Goal: Information Seeking & Learning: Learn about a topic

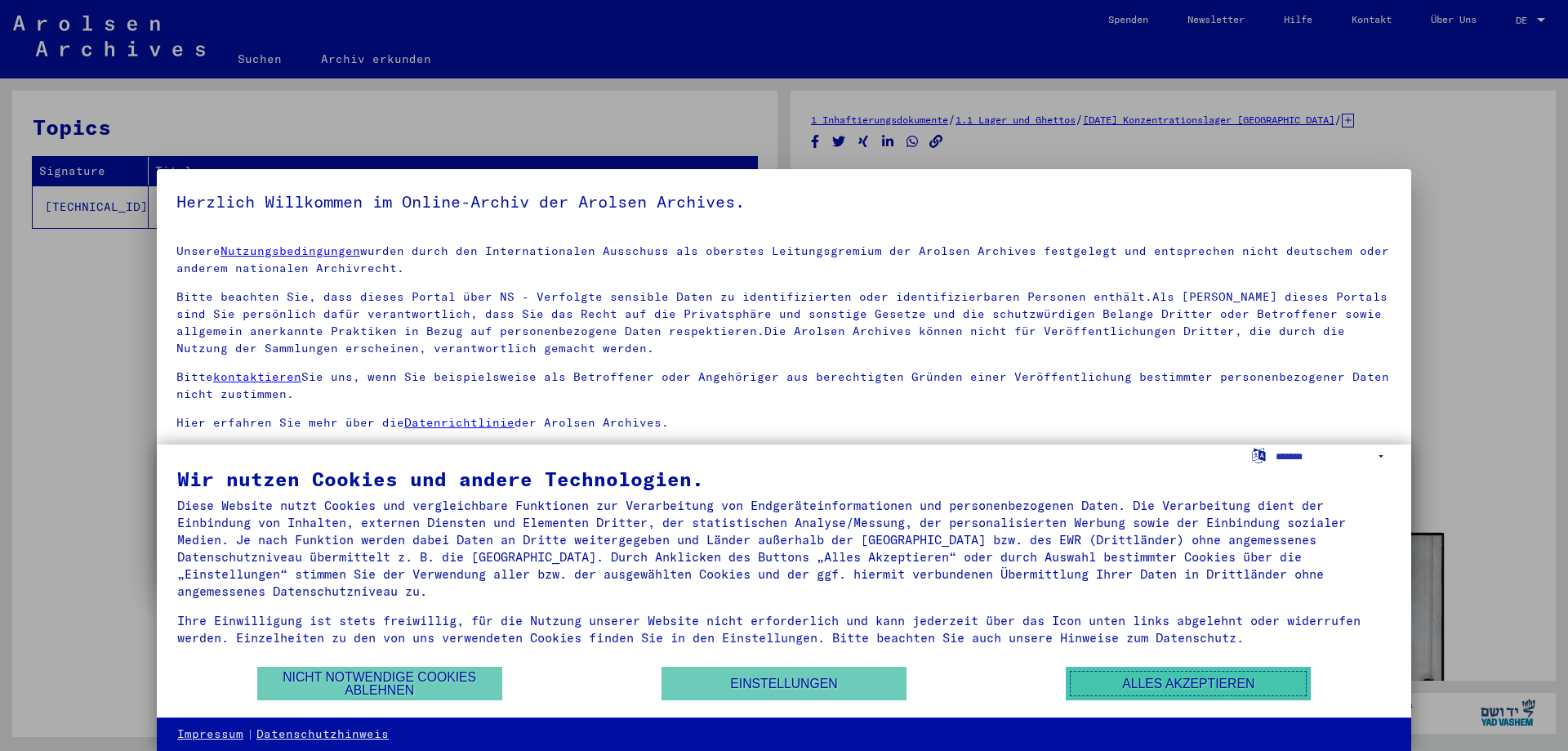
click at [1110, 687] on button "Alles akzeptieren" at bounding box center [1188, 683] width 245 height 33
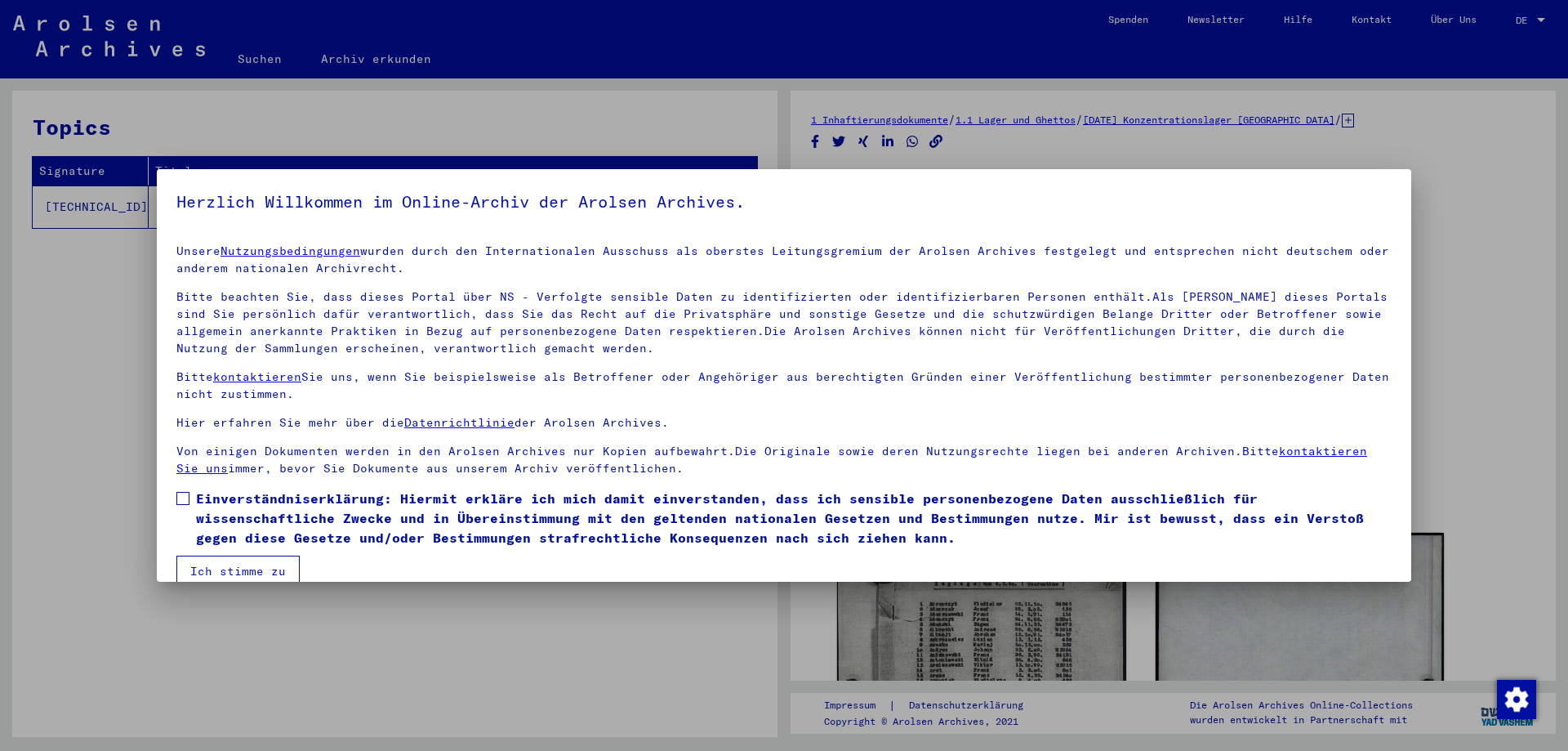
scroll to position [25, 0]
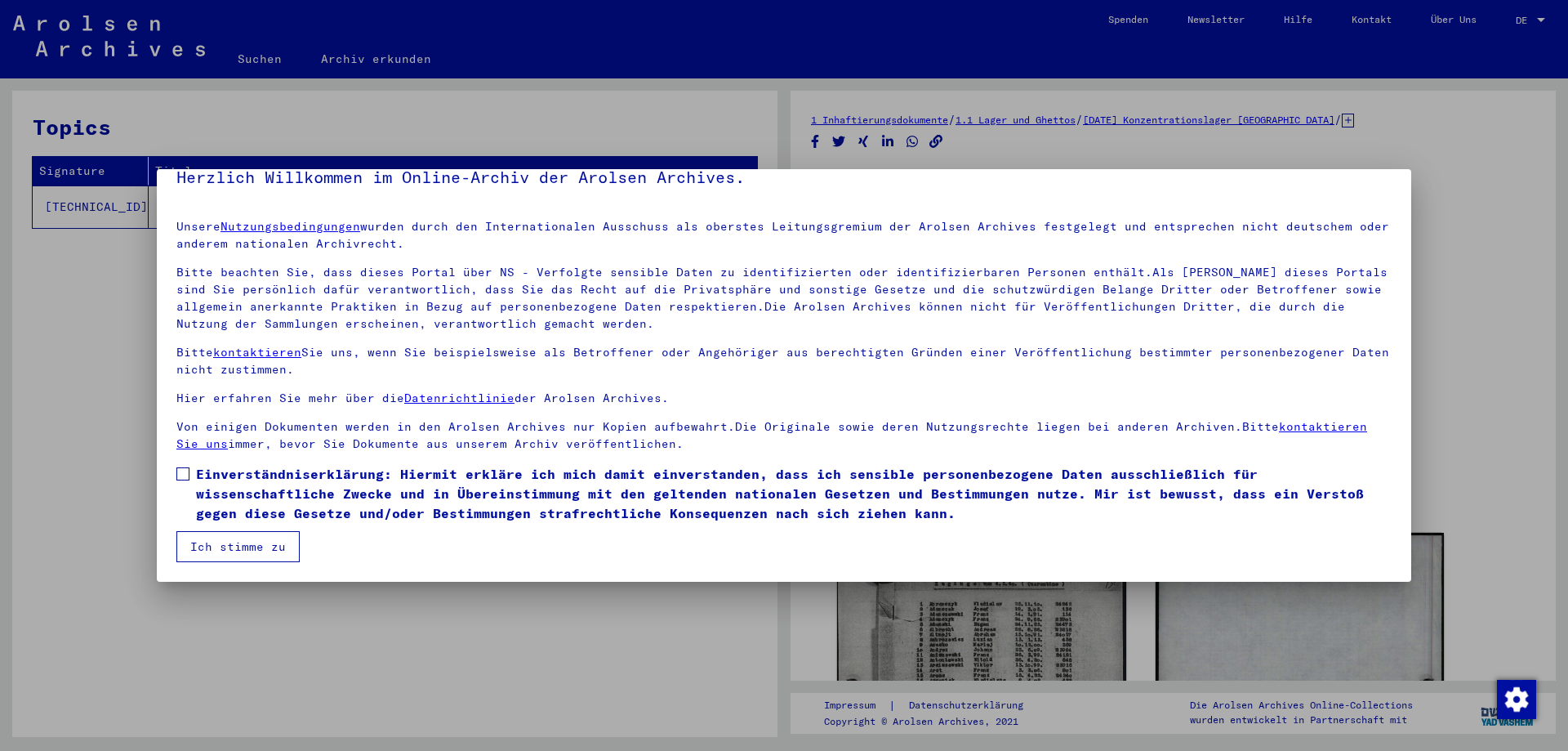
click at [187, 475] on span at bounding box center [183, 474] width 13 height 13
click at [229, 545] on button "Ich stimme zu" at bounding box center [238, 547] width 124 height 31
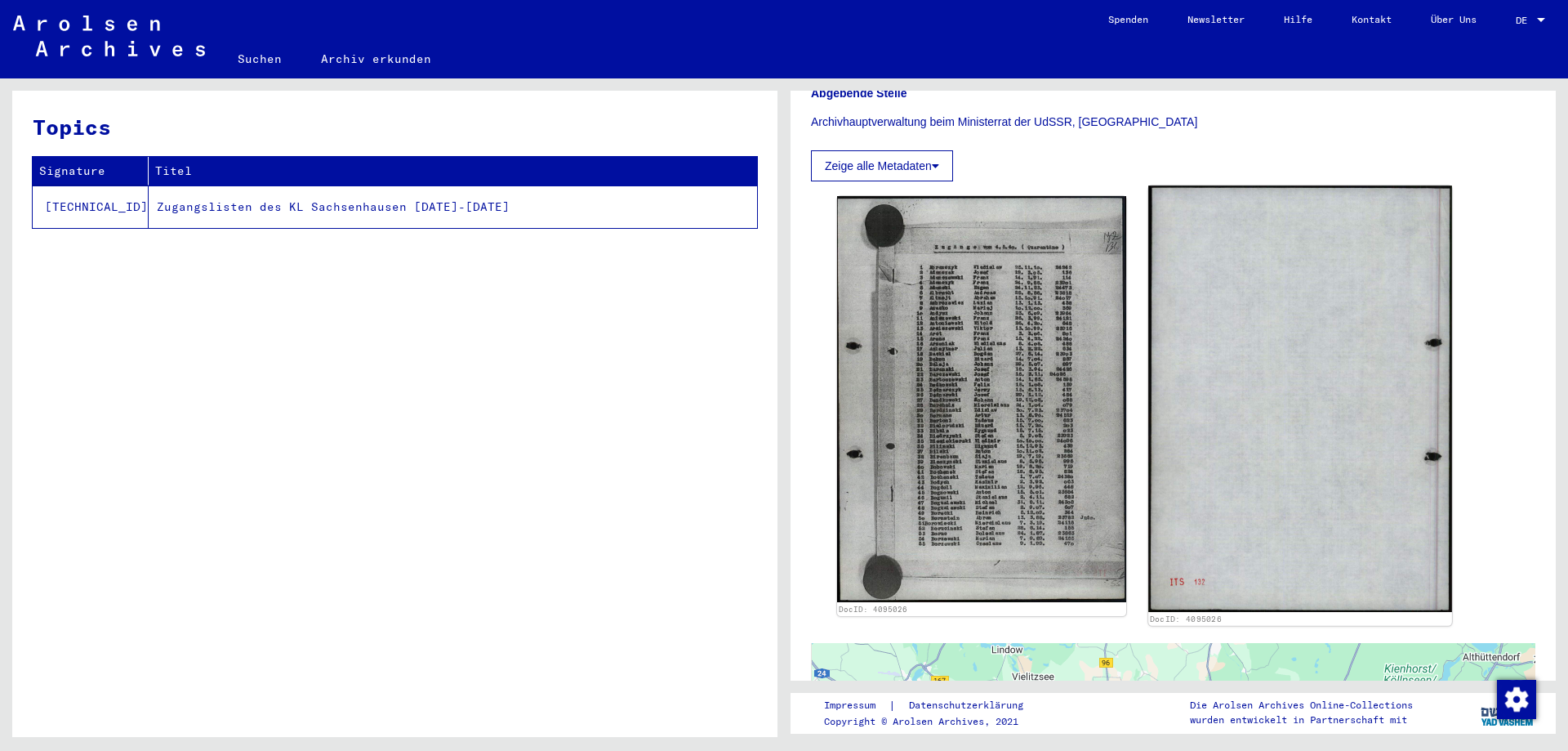
scroll to position [358, 0]
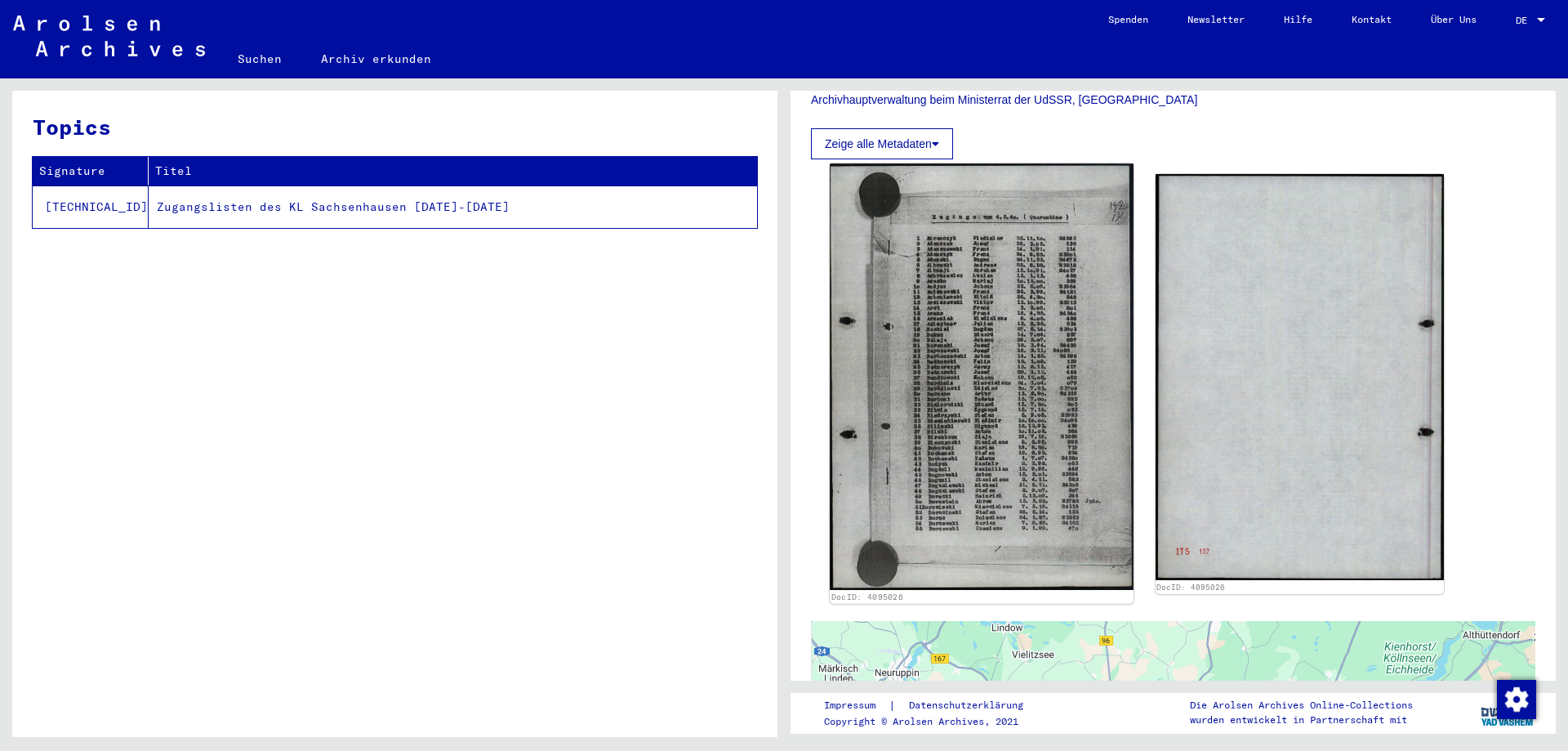
click at [996, 354] on img at bounding box center [981, 377] width 303 height 427
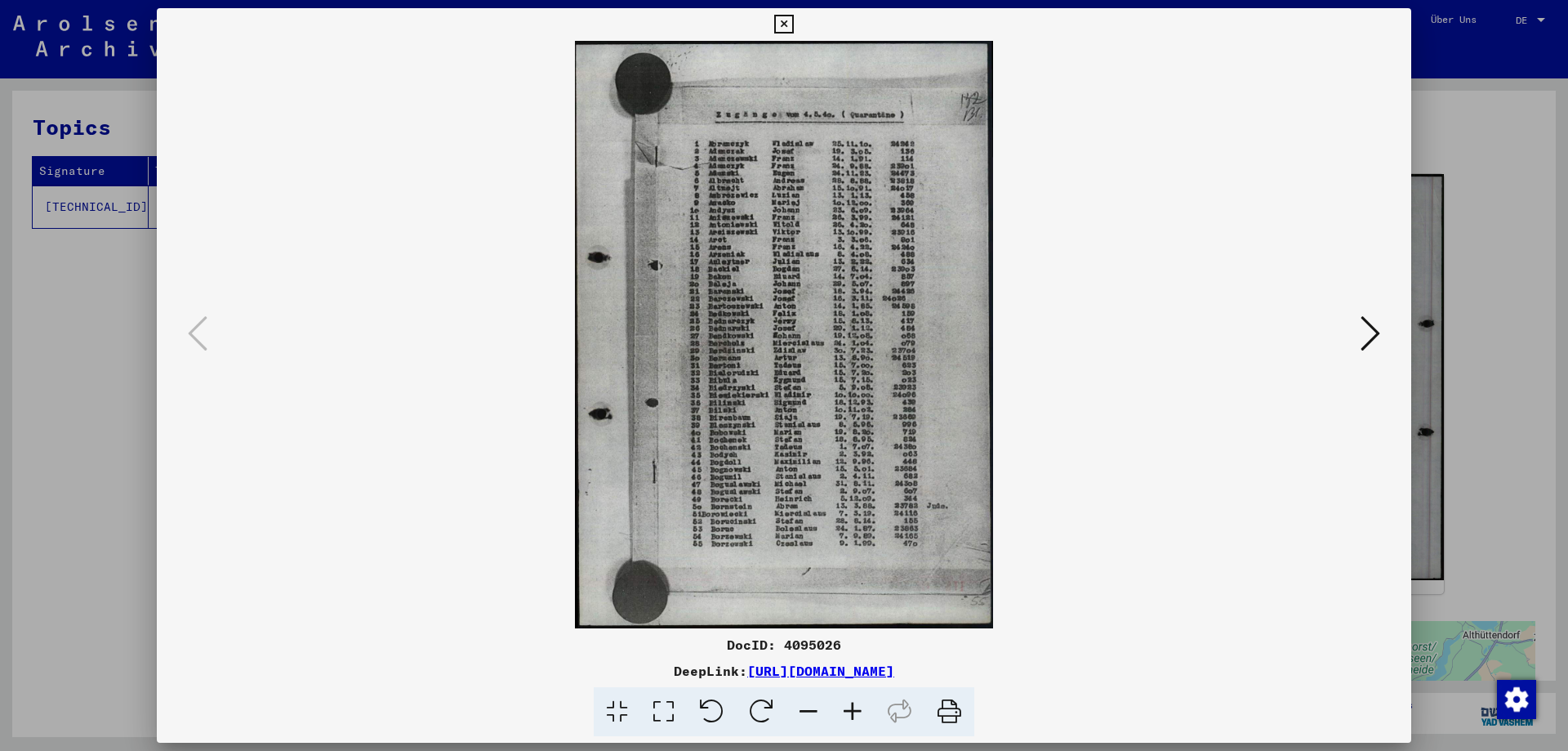
click at [1357, 341] on button at bounding box center [1370, 334] width 30 height 46
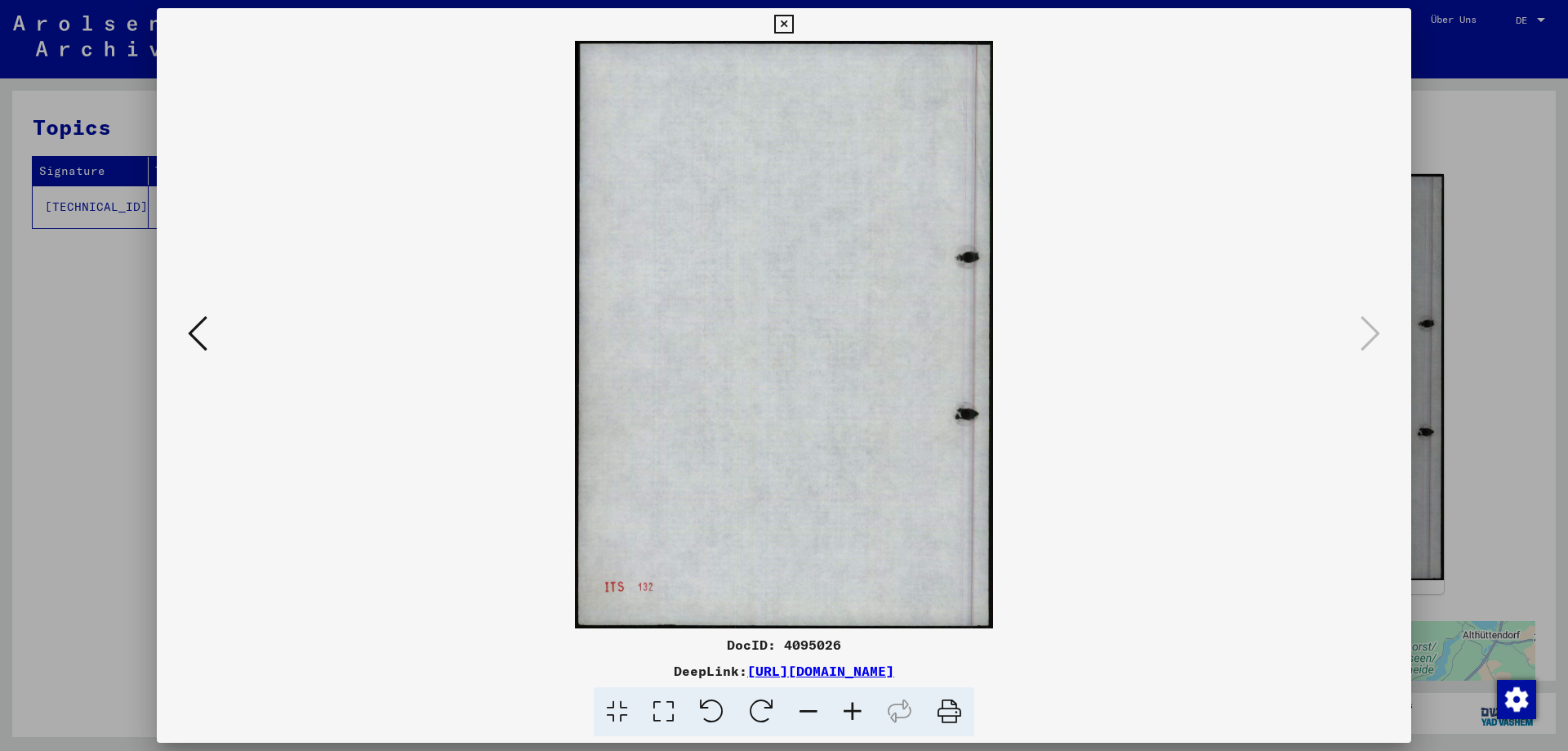
click at [197, 327] on icon at bounding box center [197, 333] width 19 height 39
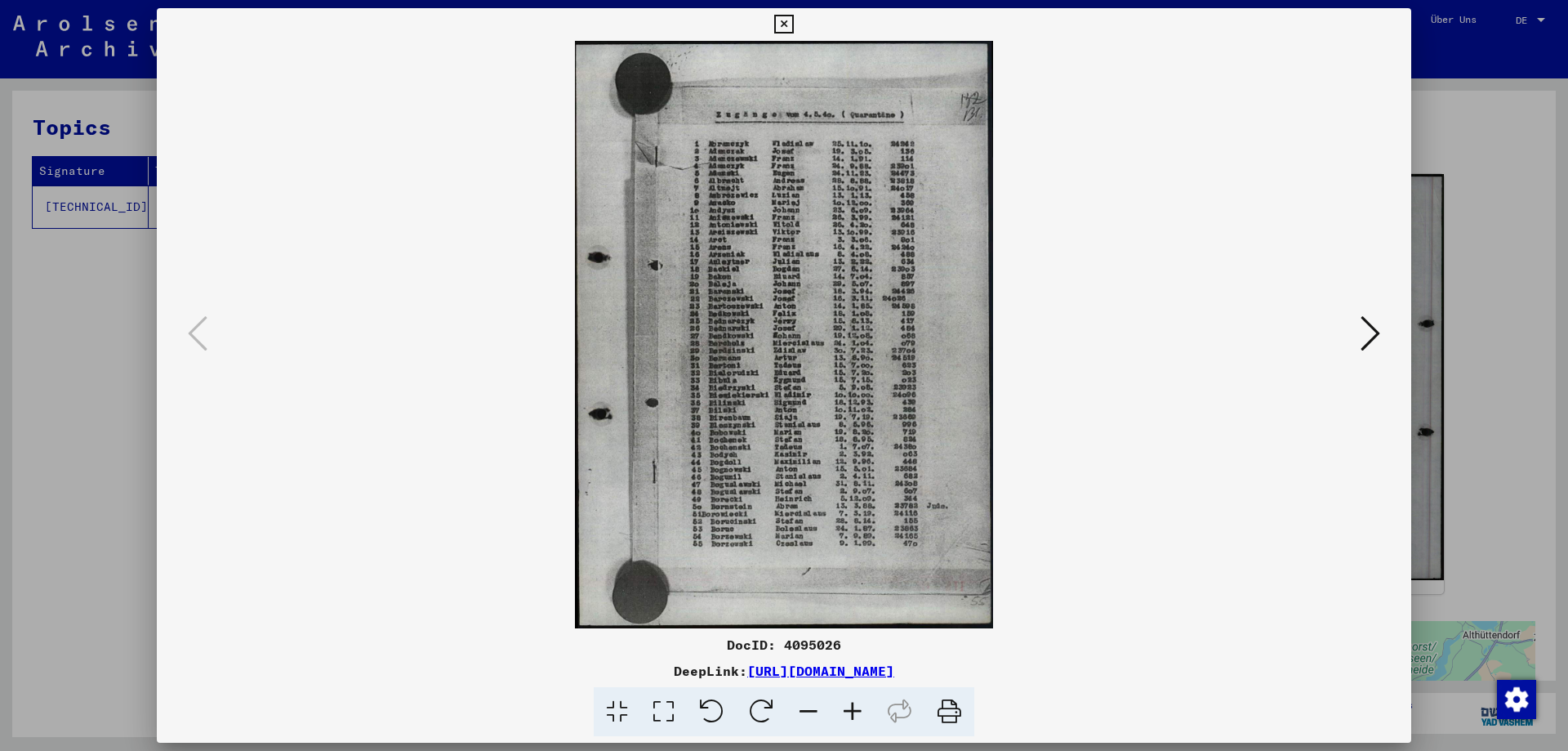
click at [894, 674] on link "[URL][DOMAIN_NAME]" at bounding box center [820, 671] width 147 height 17
click at [858, 263] on img at bounding box center [784, 334] width 1143 height 587
click at [850, 717] on icon at bounding box center [852, 712] width 44 height 50
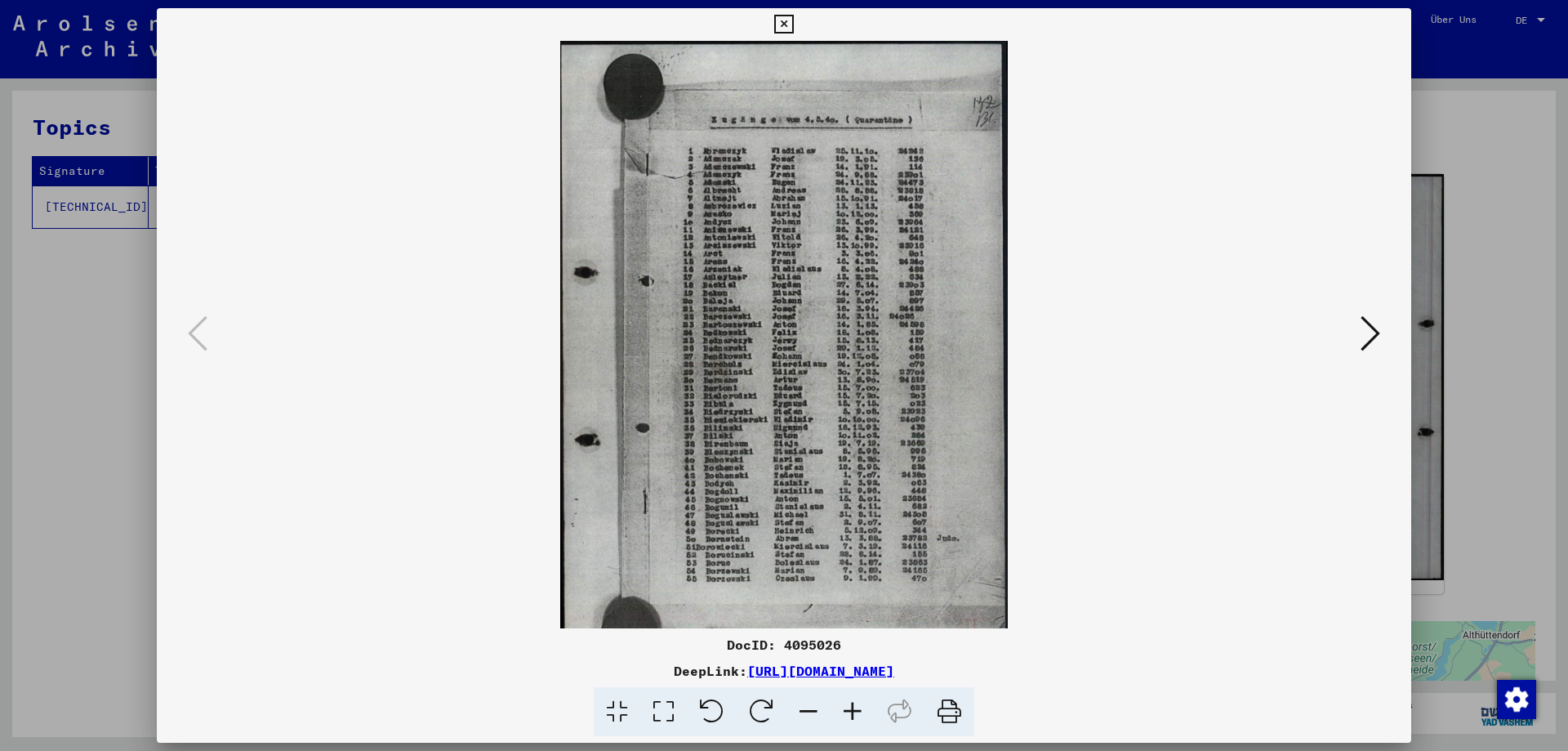
click at [850, 717] on icon at bounding box center [852, 712] width 44 height 50
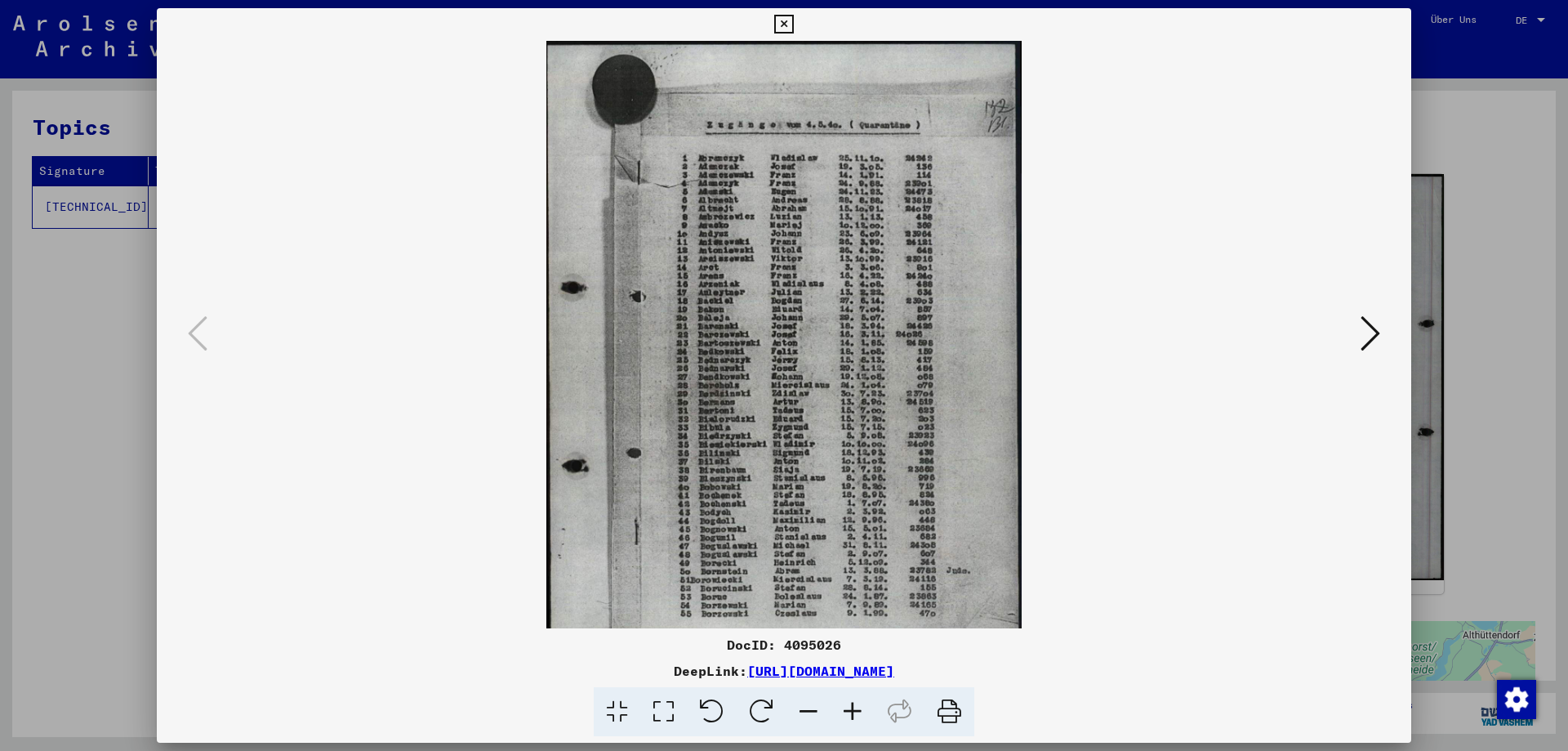
click at [850, 717] on icon at bounding box center [852, 712] width 44 height 50
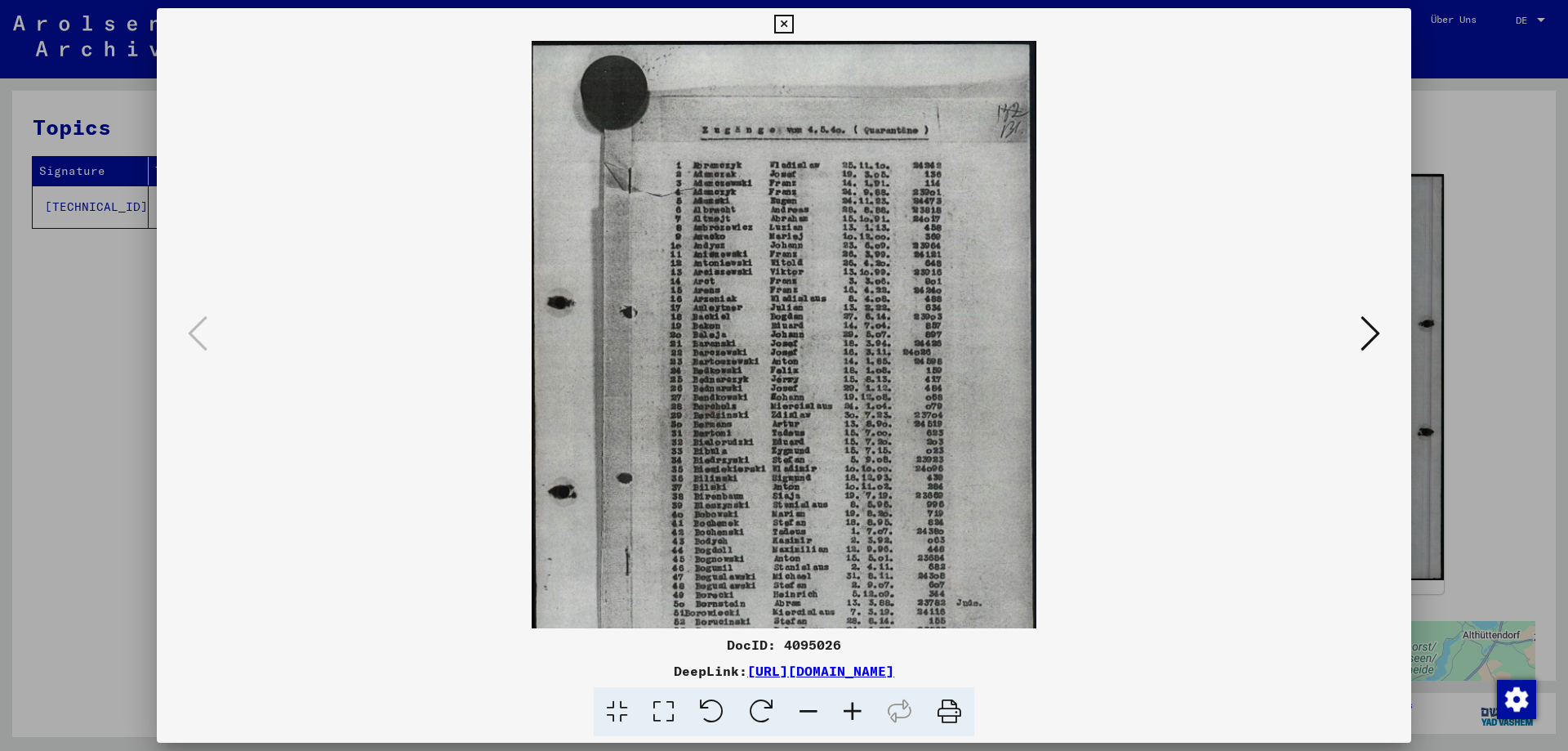
click at [850, 717] on icon at bounding box center [852, 712] width 44 height 50
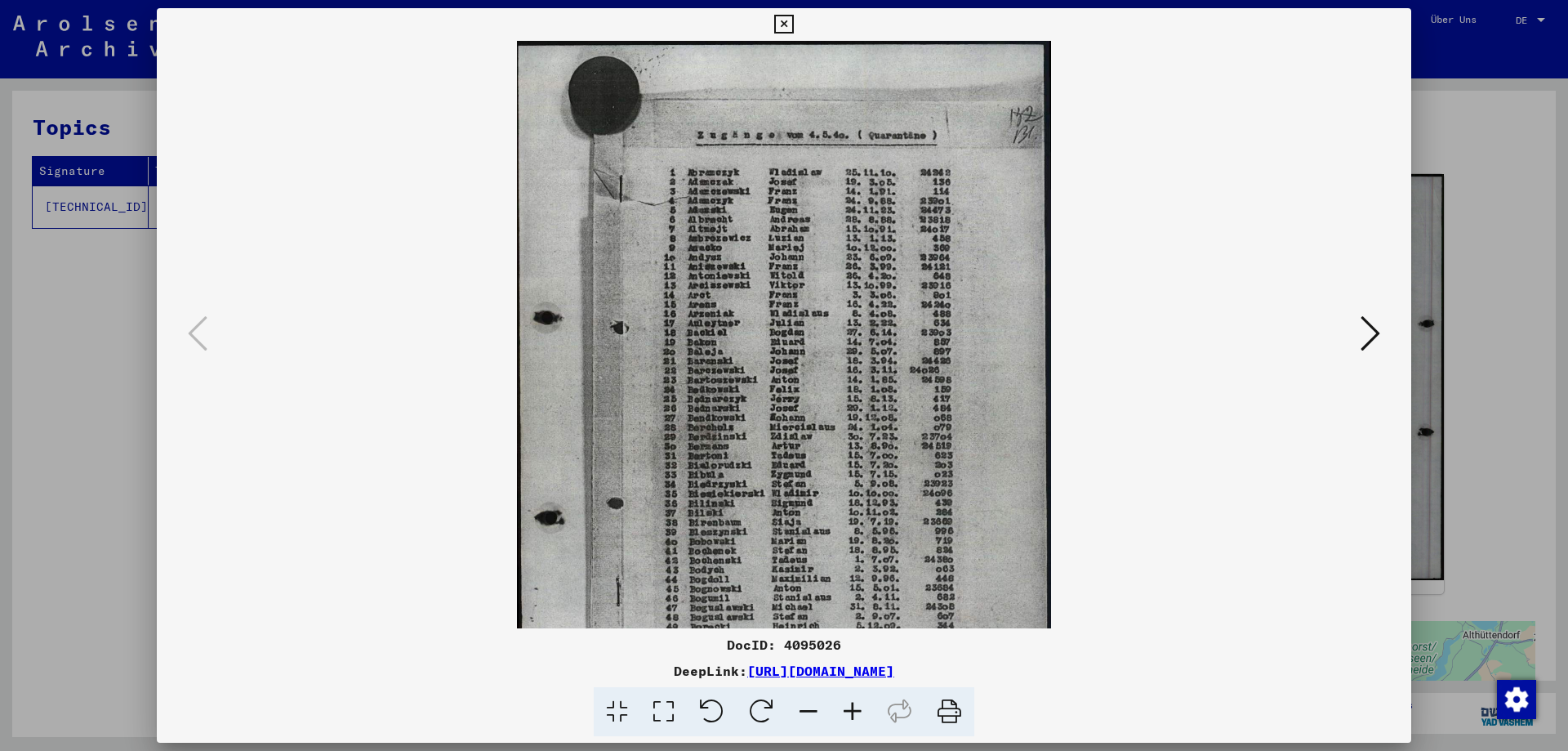
click at [850, 717] on icon at bounding box center [852, 712] width 44 height 50
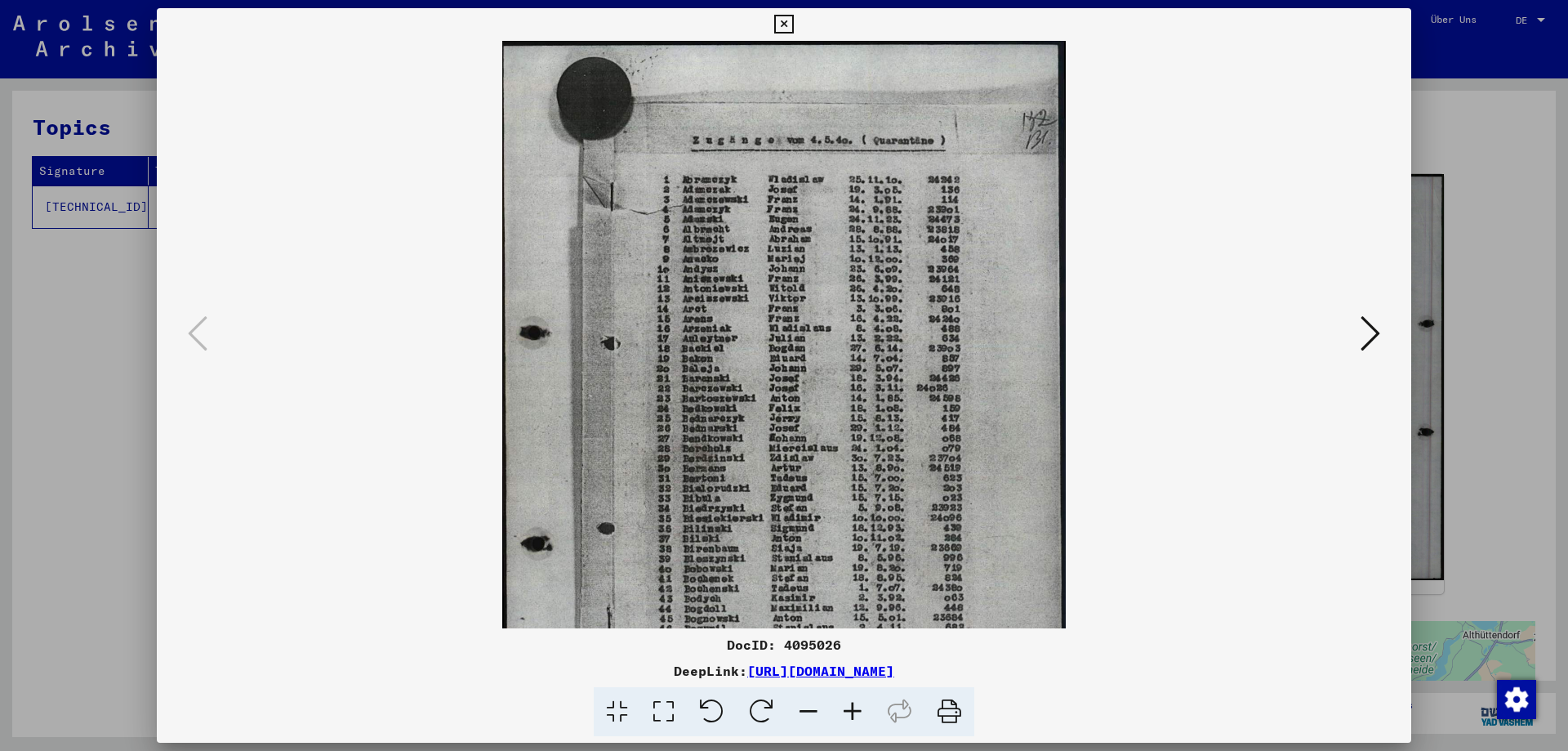
click at [850, 717] on icon at bounding box center [852, 712] width 44 height 50
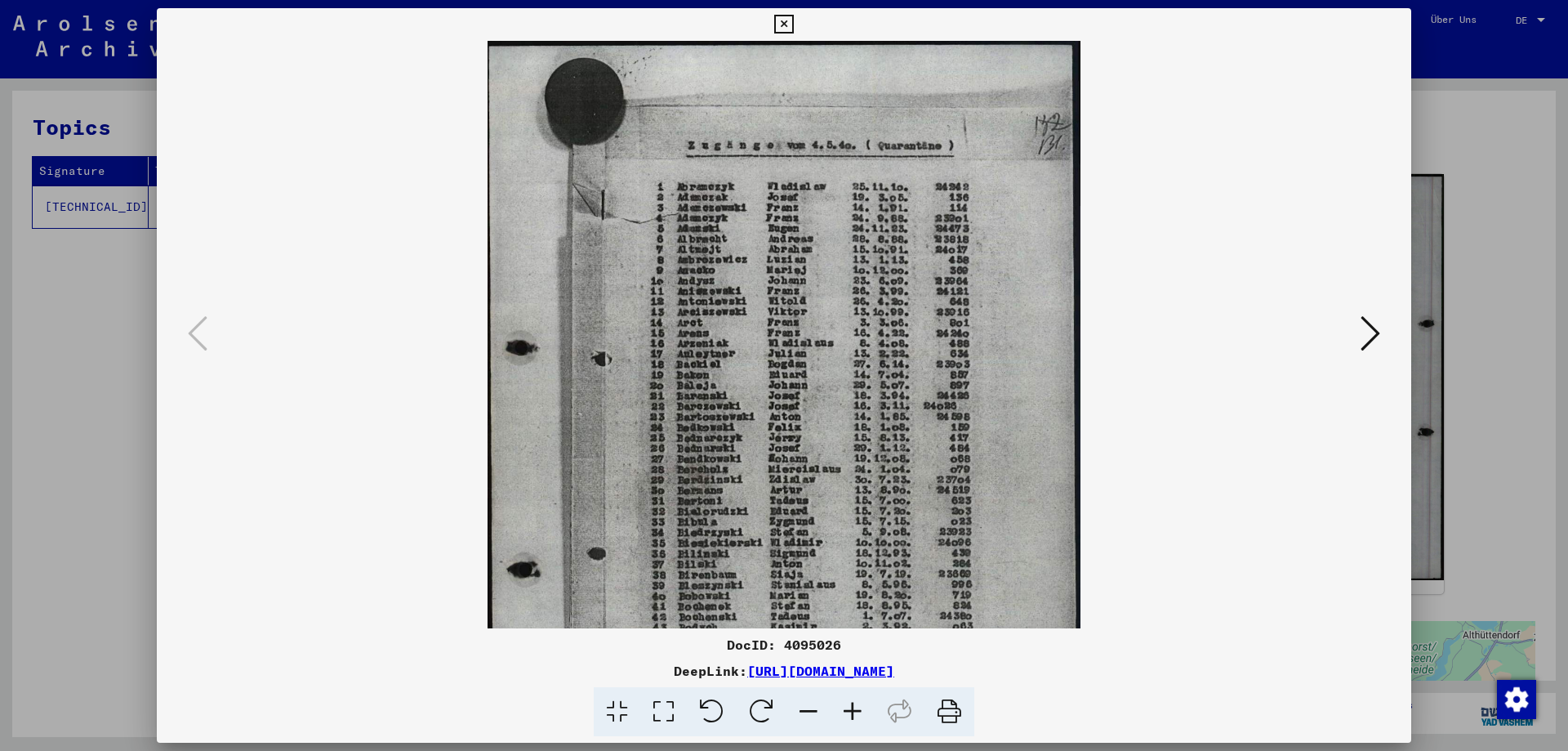
click at [850, 717] on icon at bounding box center [852, 712] width 44 height 50
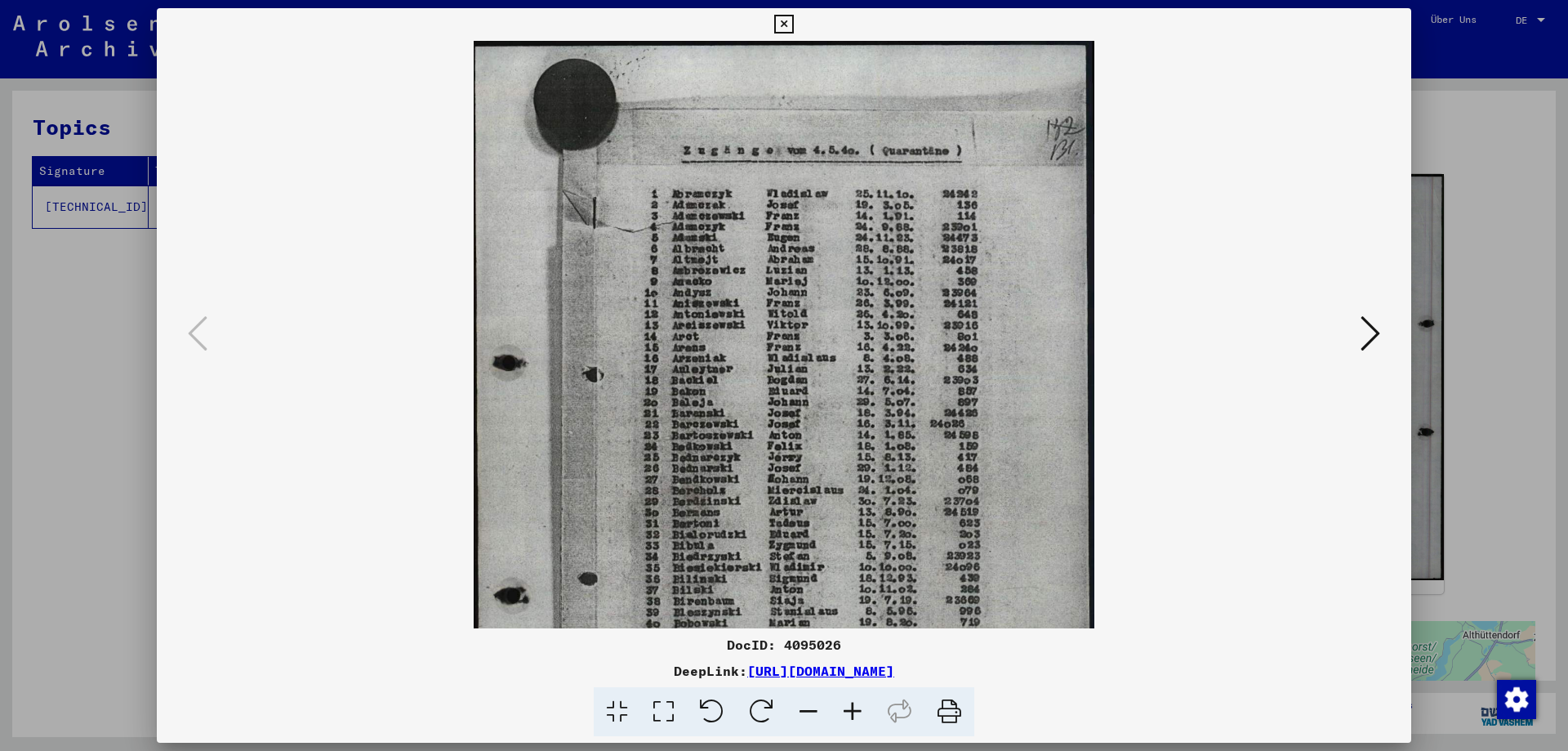
click at [850, 717] on icon at bounding box center [852, 712] width 44 height 50
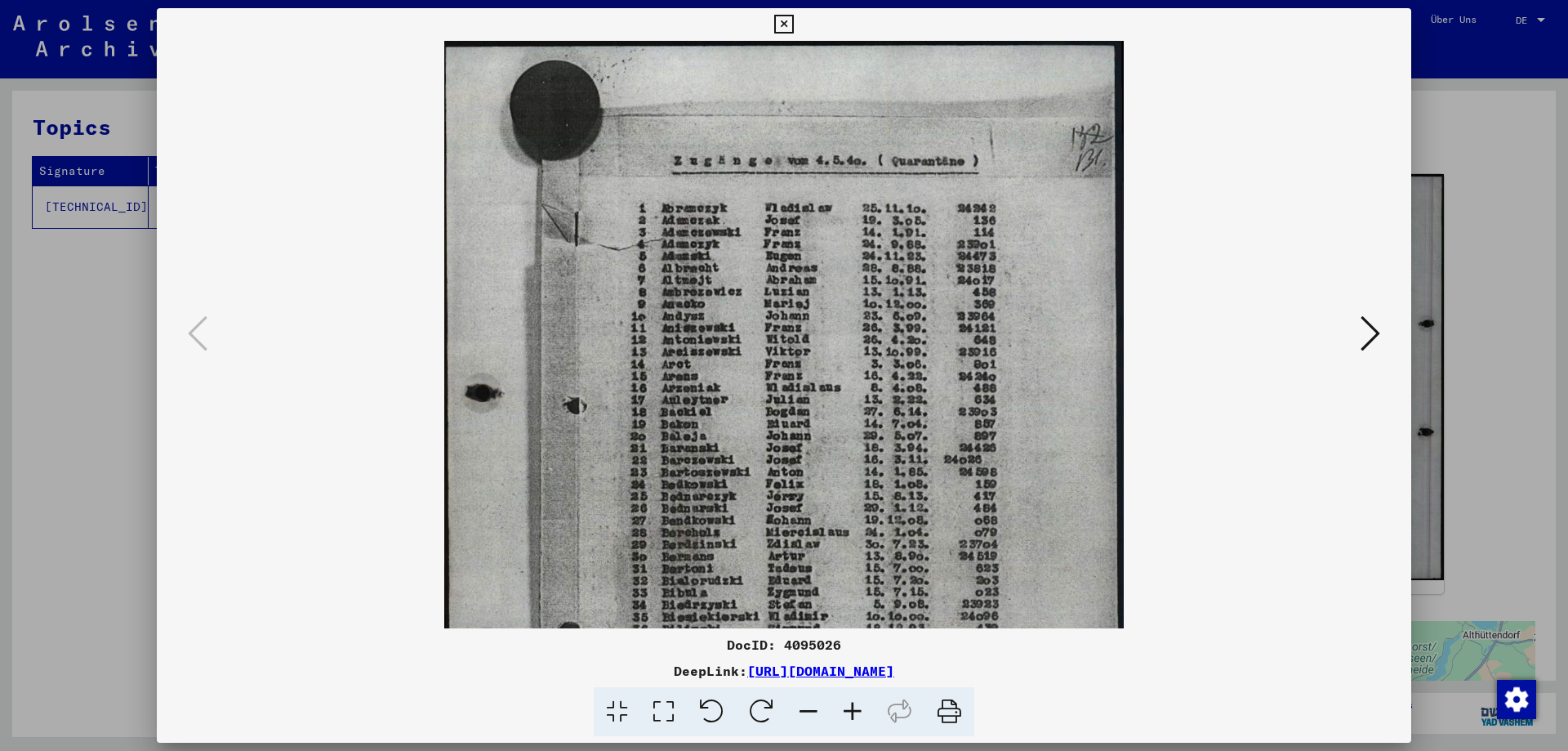
click at [850, 717] on icon at bounding box center [852, 712] width 44 height 50
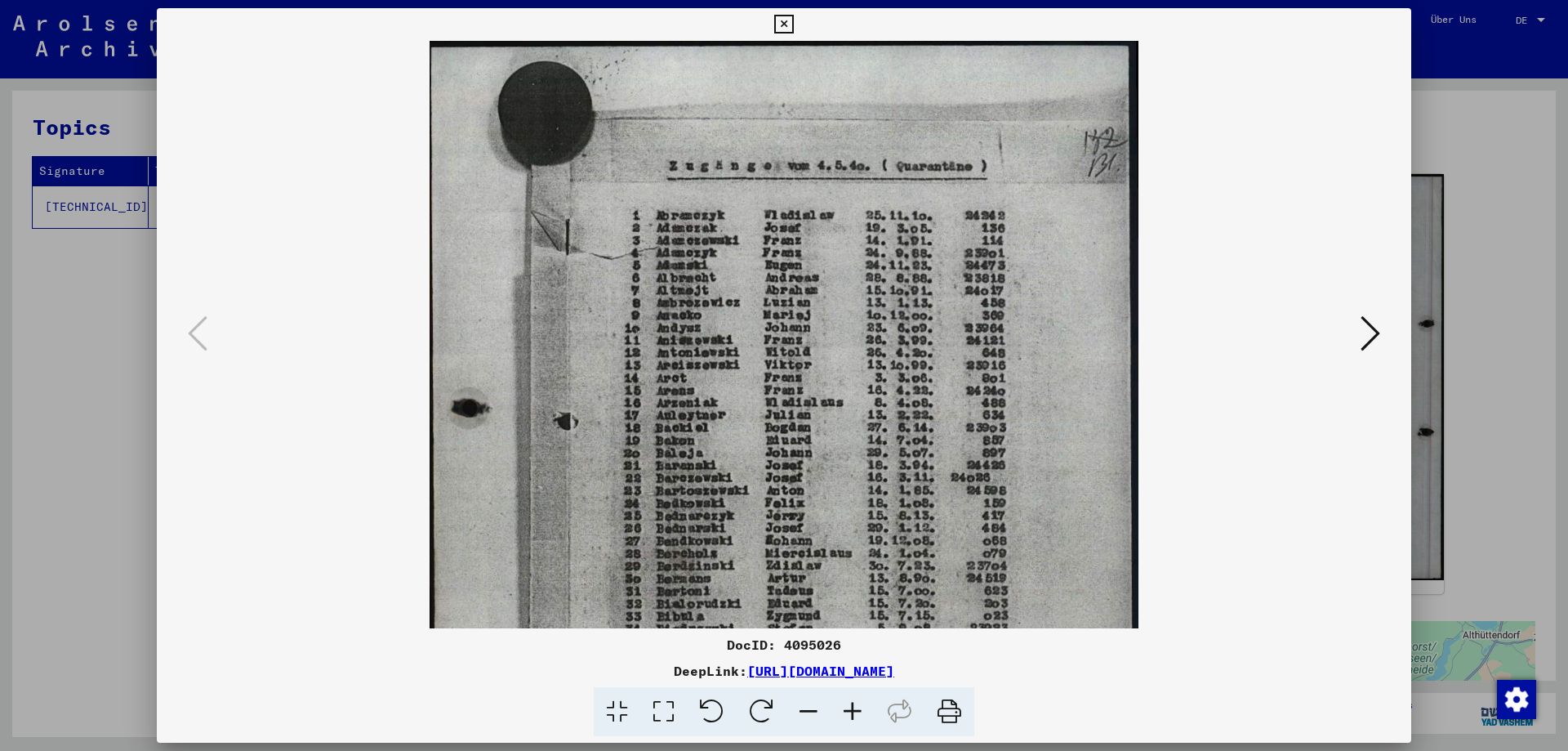
click at [850, 717] on icon at bounding box center [852, 712] width 44 height 50
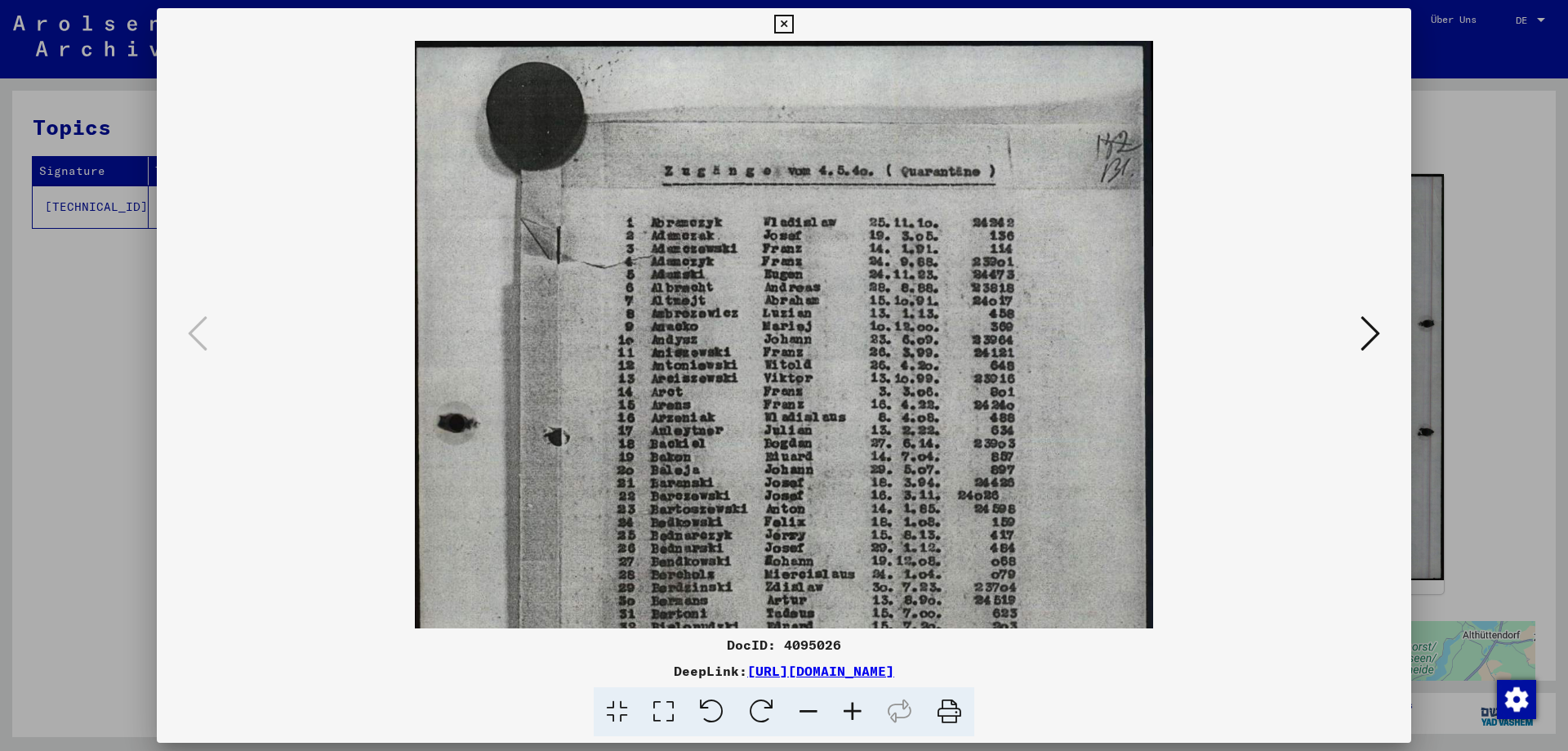
click at [850, 717] on icon at bounding box center [852, 712] width 44 height 50
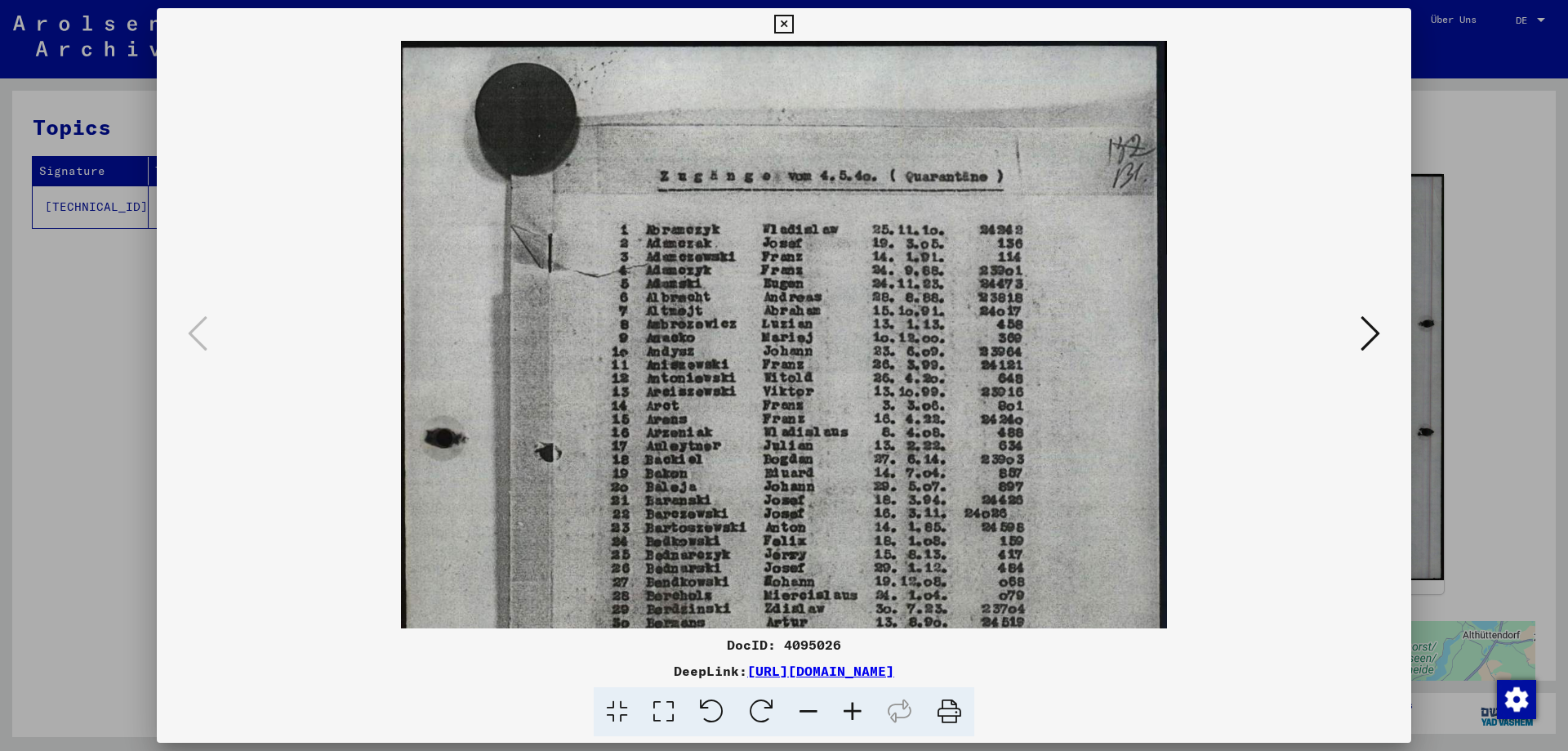
click at [850, 717] on icon at bounding box center [852, 712] width 44 height 50
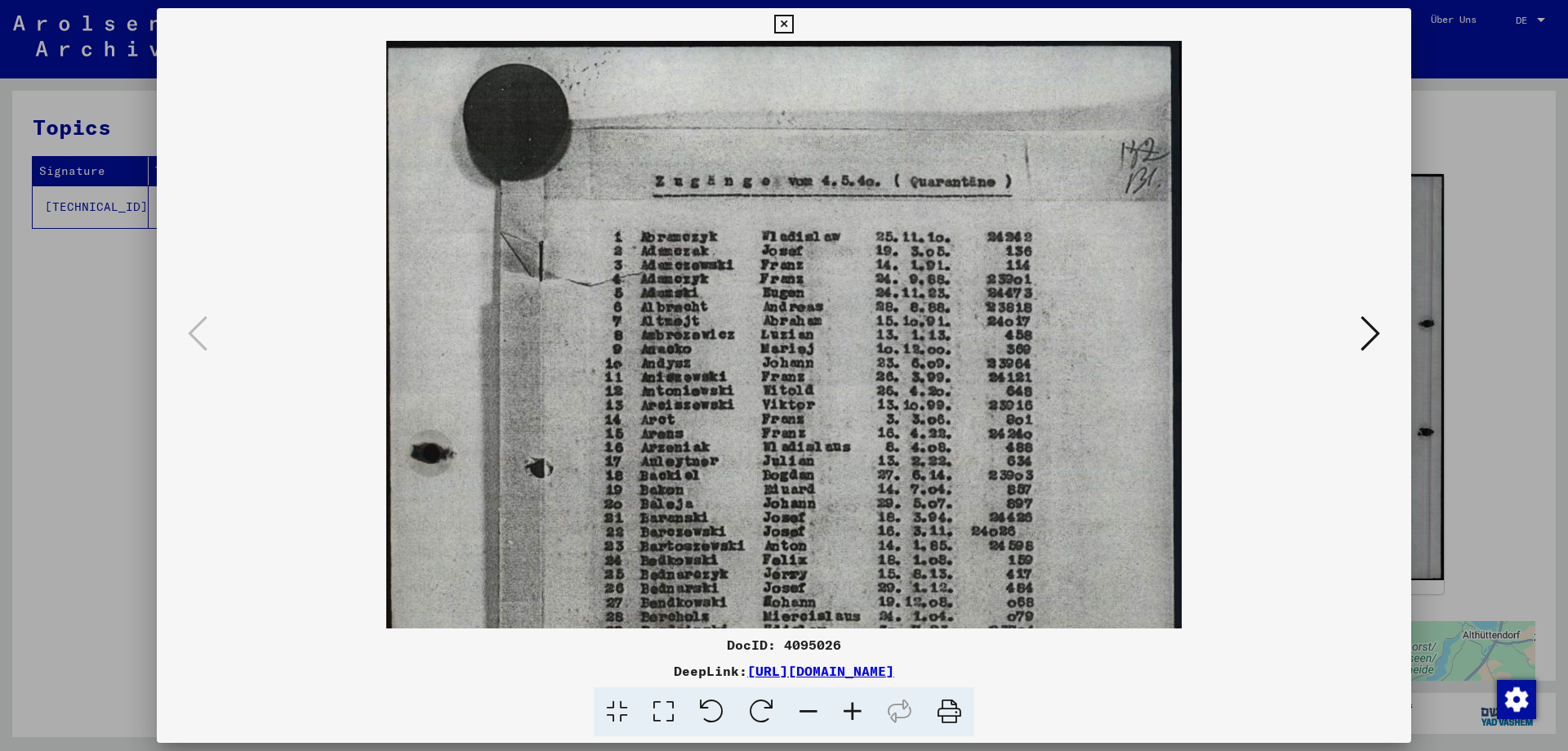
click at [850, 717] on icon at bounding box center [852, 712] width 44 height 50
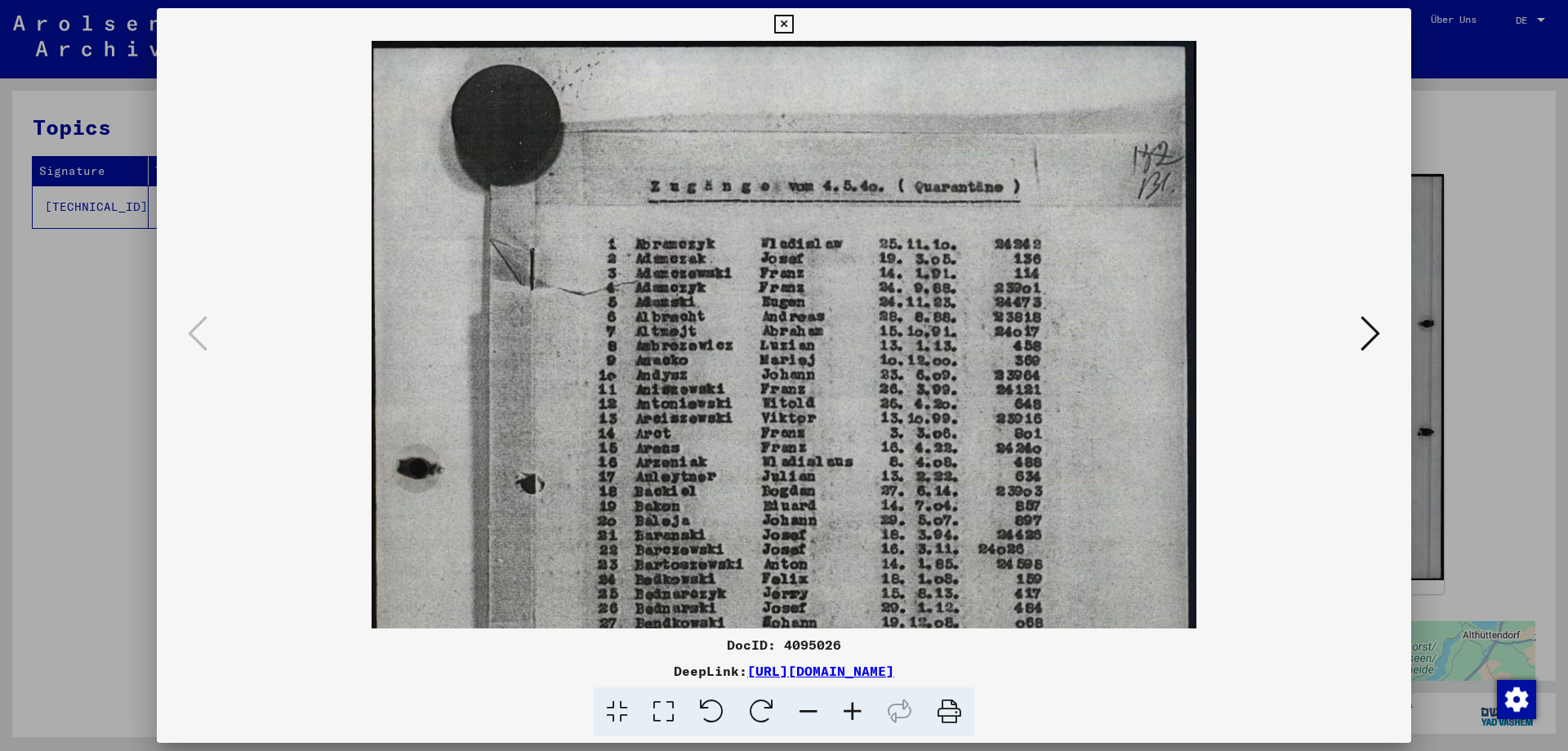
click at [850, 717] on icon at bounding box center [852, 712] width 44 height 50
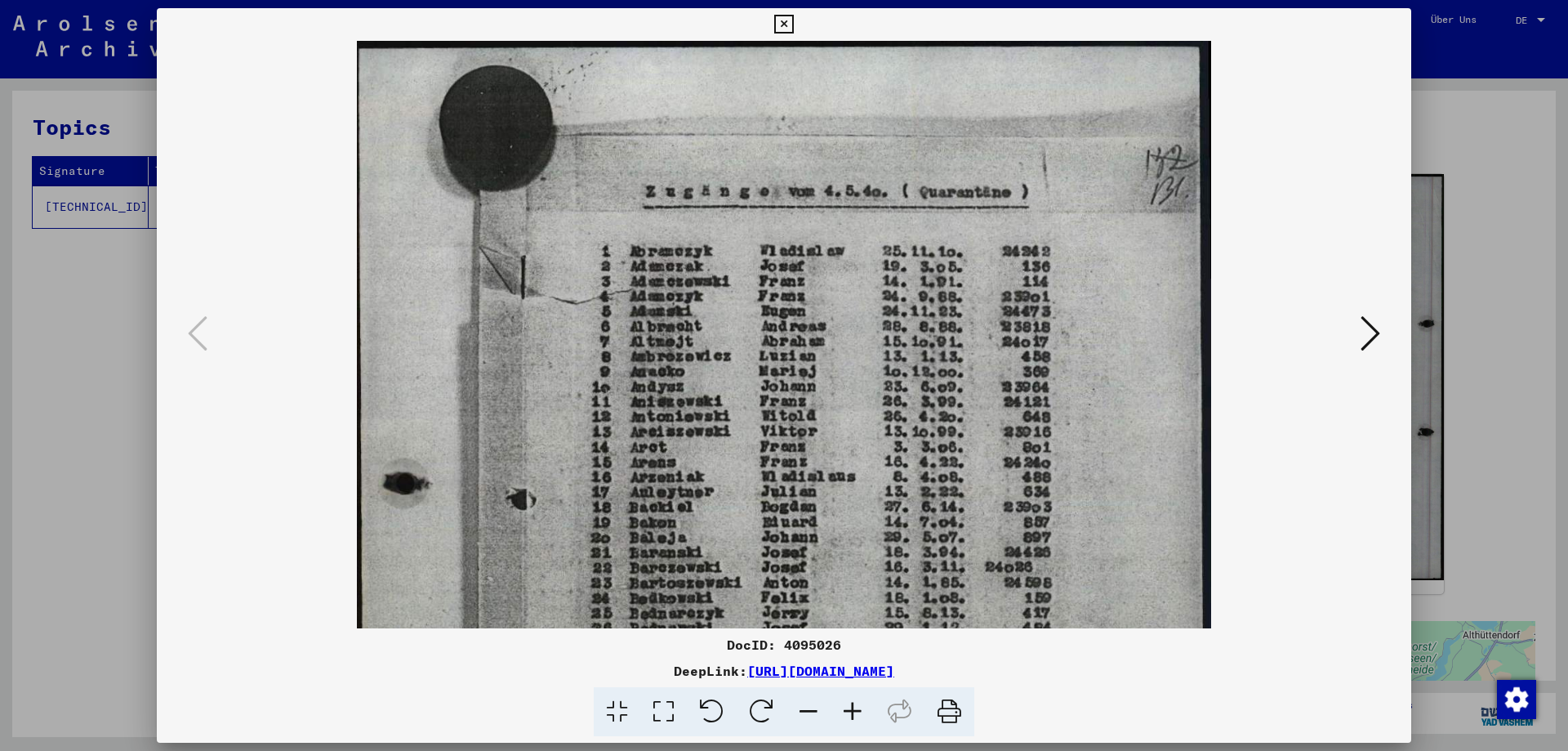
click at [850, 717] on icon at bounding box center [852, 712] width 44 height 50
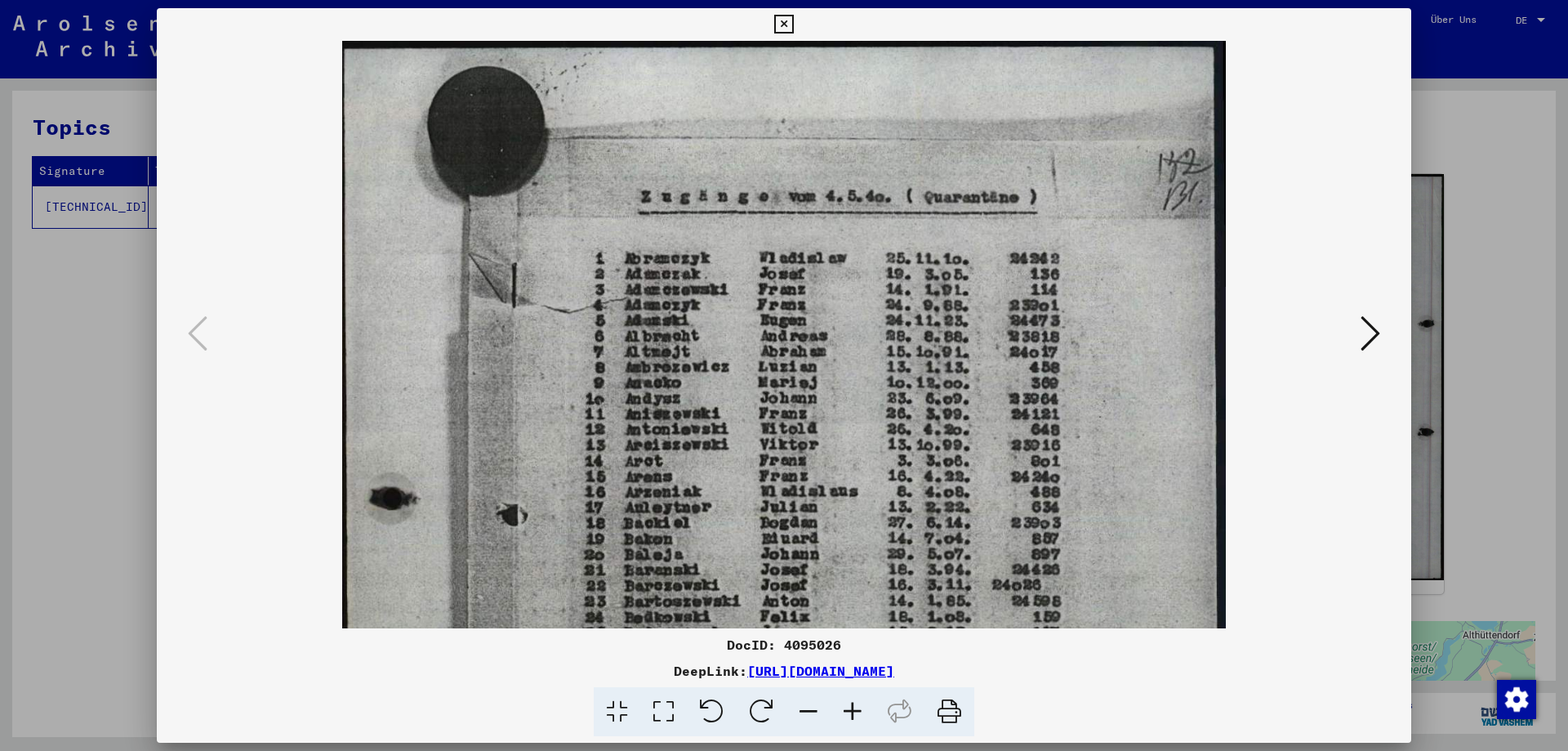
click at [850, 717] on icon at bounding box center [852, 712] width 44 height 50
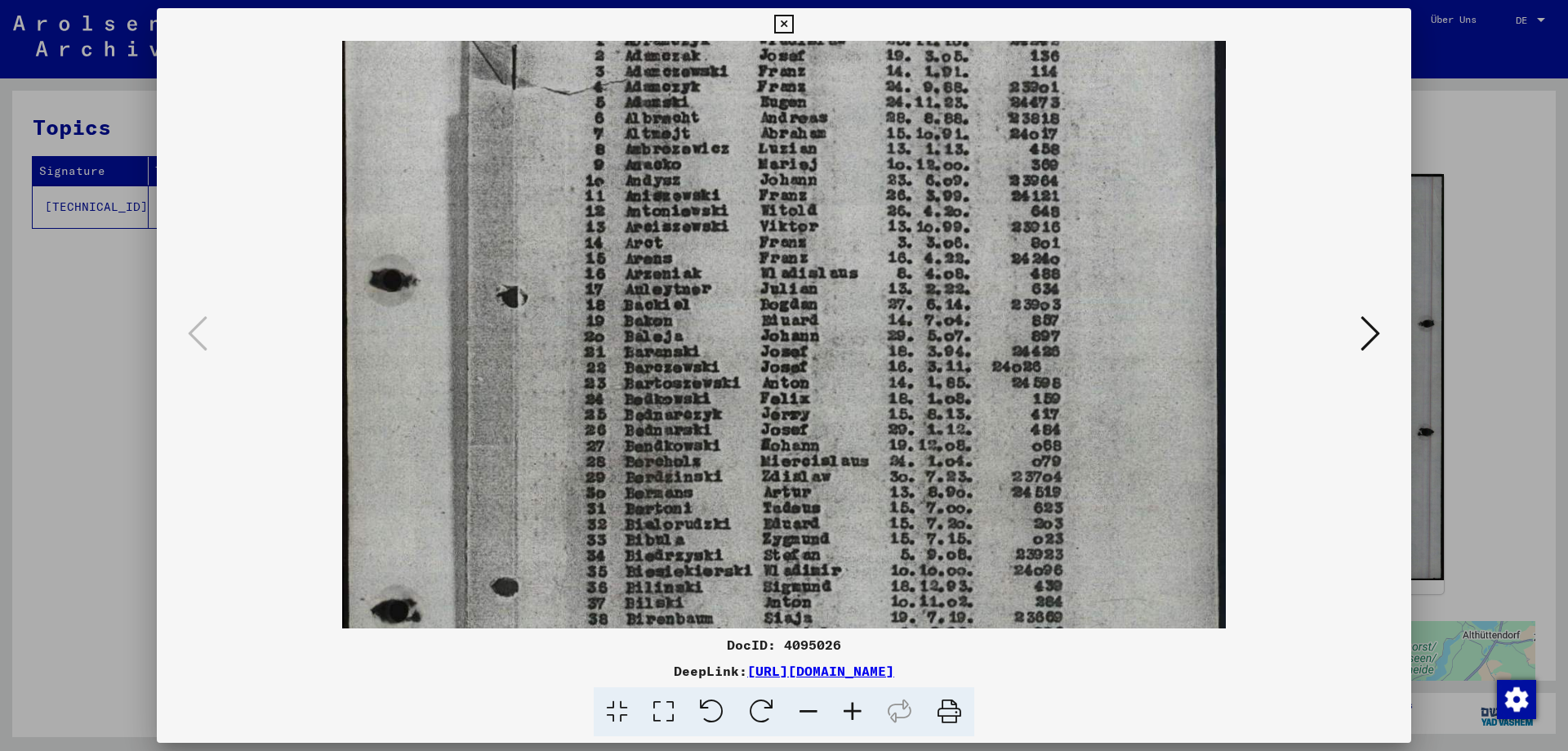
drag, startPoint x: 1064, startPoint y: 394, endPoint x: 1080, endPoint y: 175, distance: 219.6
click at [1080, 175] on img at bounding box center [783, 442] width 883 height 1241
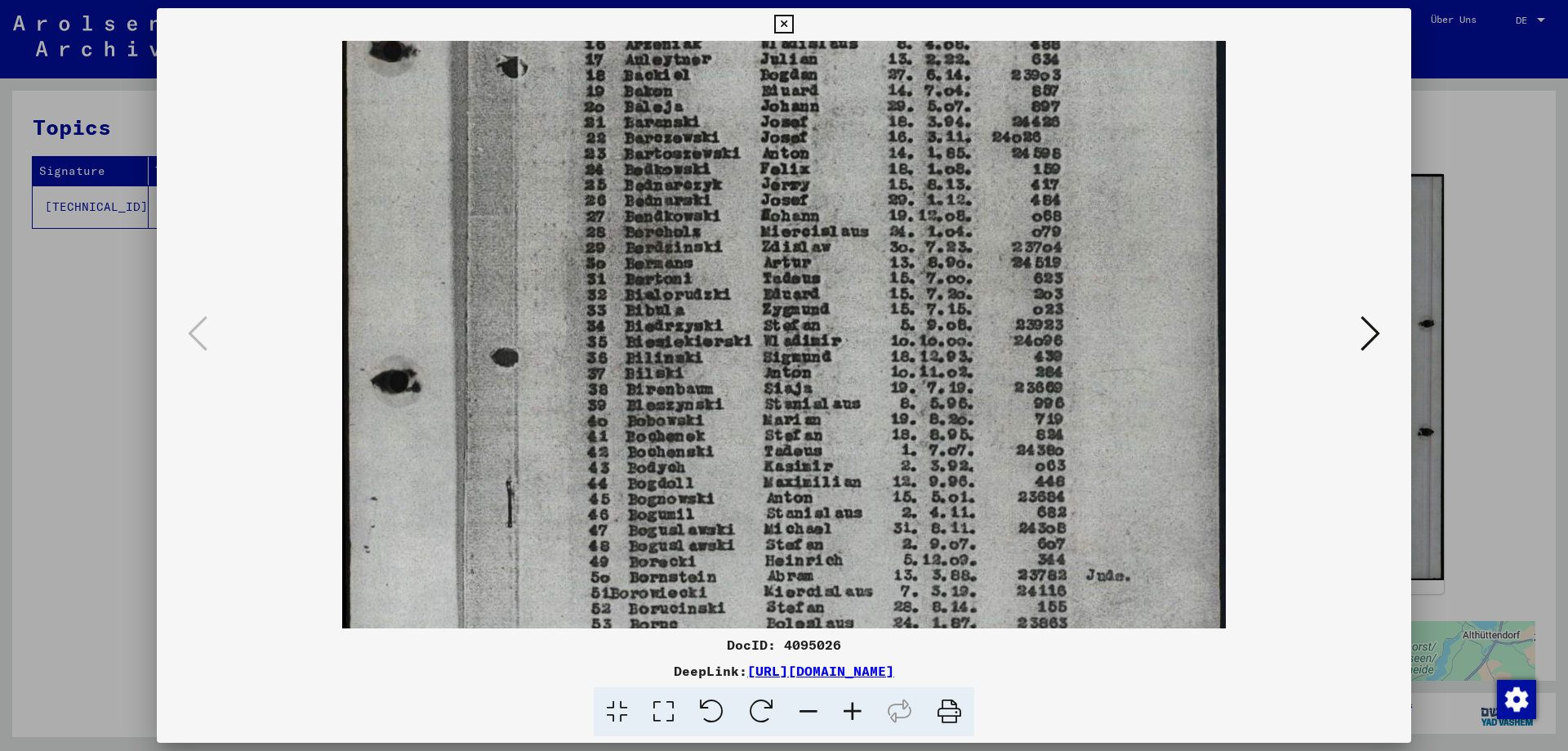
scroll to position [514, 0]
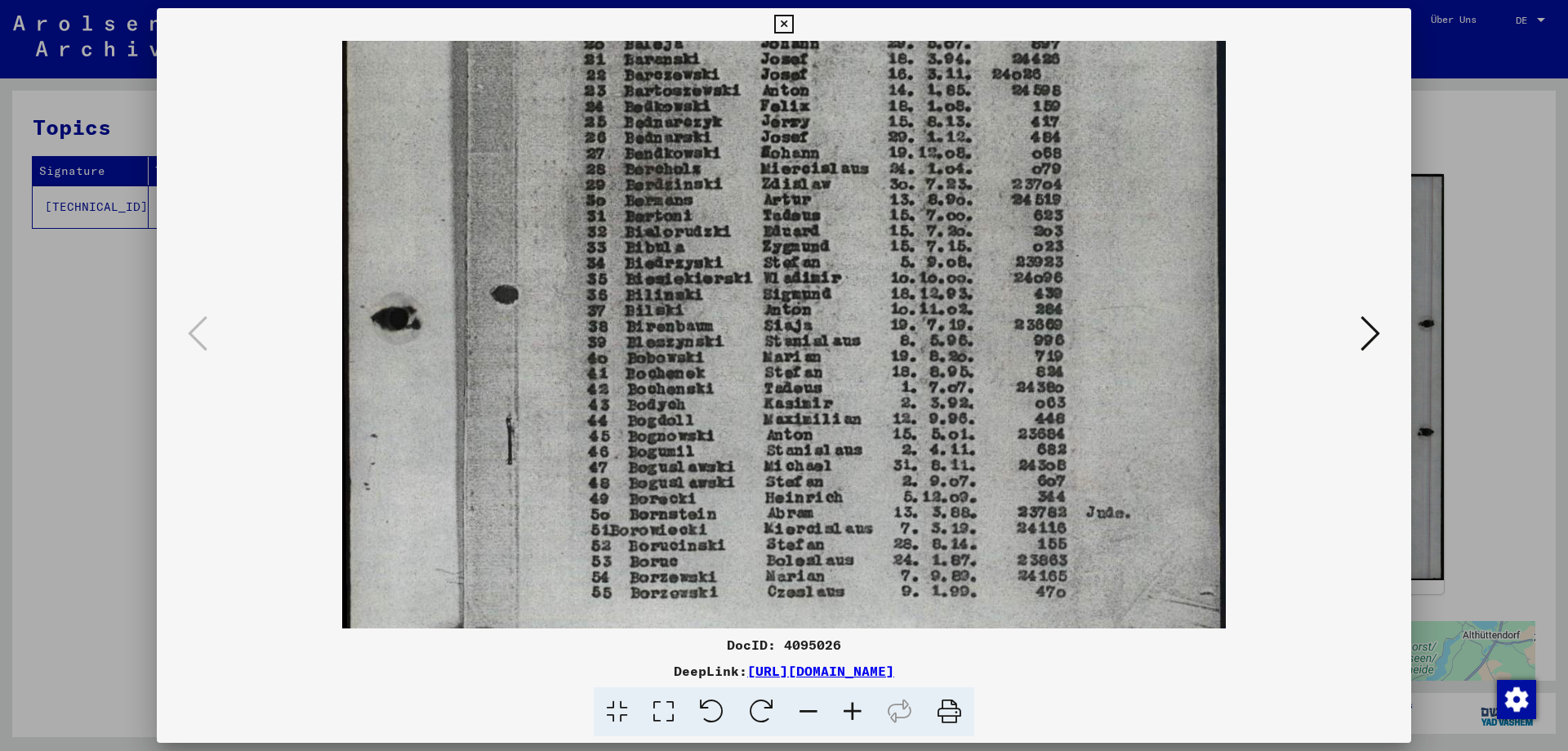
drag, startPoint x: 965, startPoint y: 483, endPoint x: 1020, endPoint y: 188, distance: 300.1
click at [1020, 188] on img at bounding box center [783, 150] width 883 height 1241
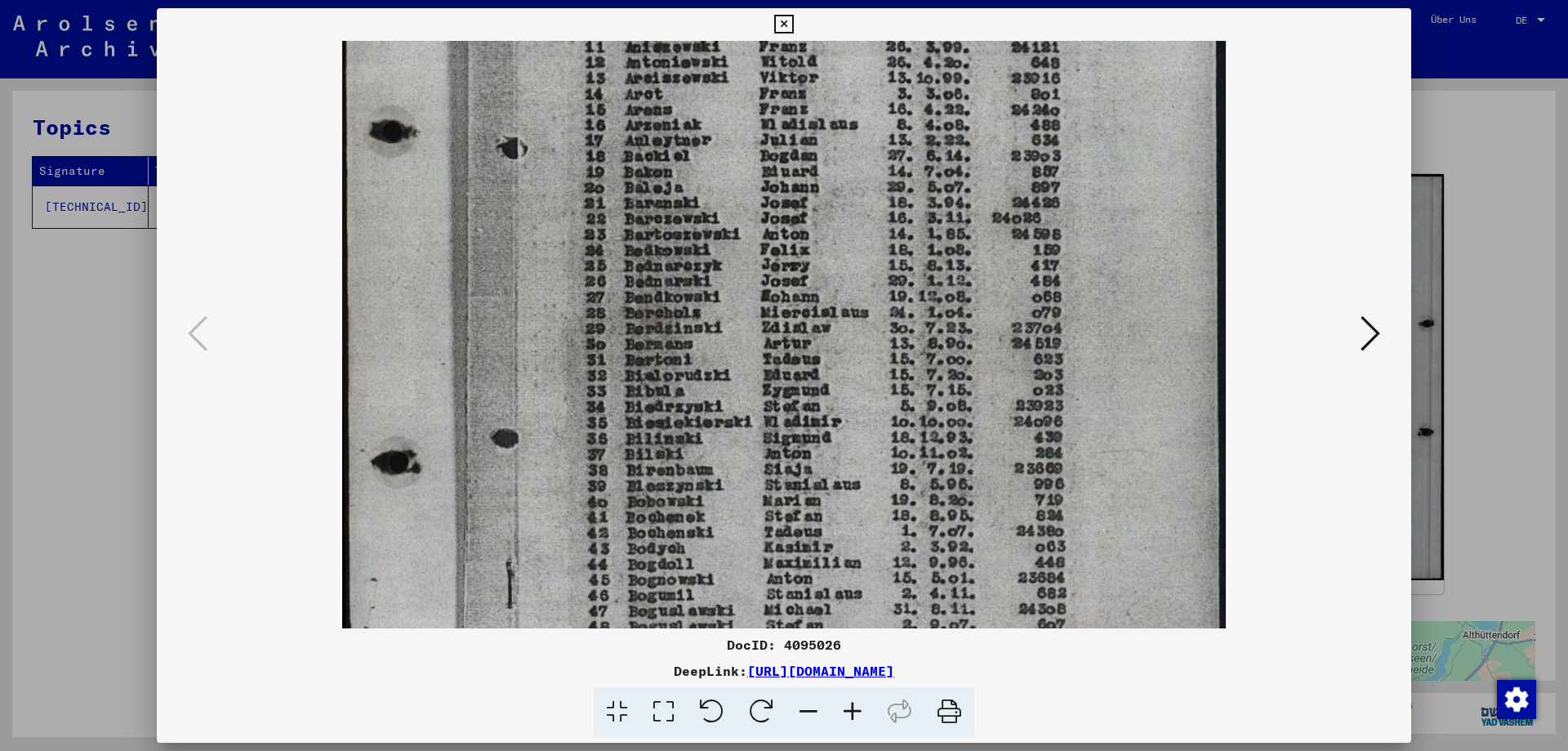
scroll to position [366, 0]
drag, startPoint x: 972, startPoint y: 488, endPoint x: 966, endPoint y: 526, distance: 38.5
click at [966, 526] on img at bounding box center [783, 295] width 883 height 1241
click at [1041, 475] on img at bounding box center [783, 295] width 883 height 1241
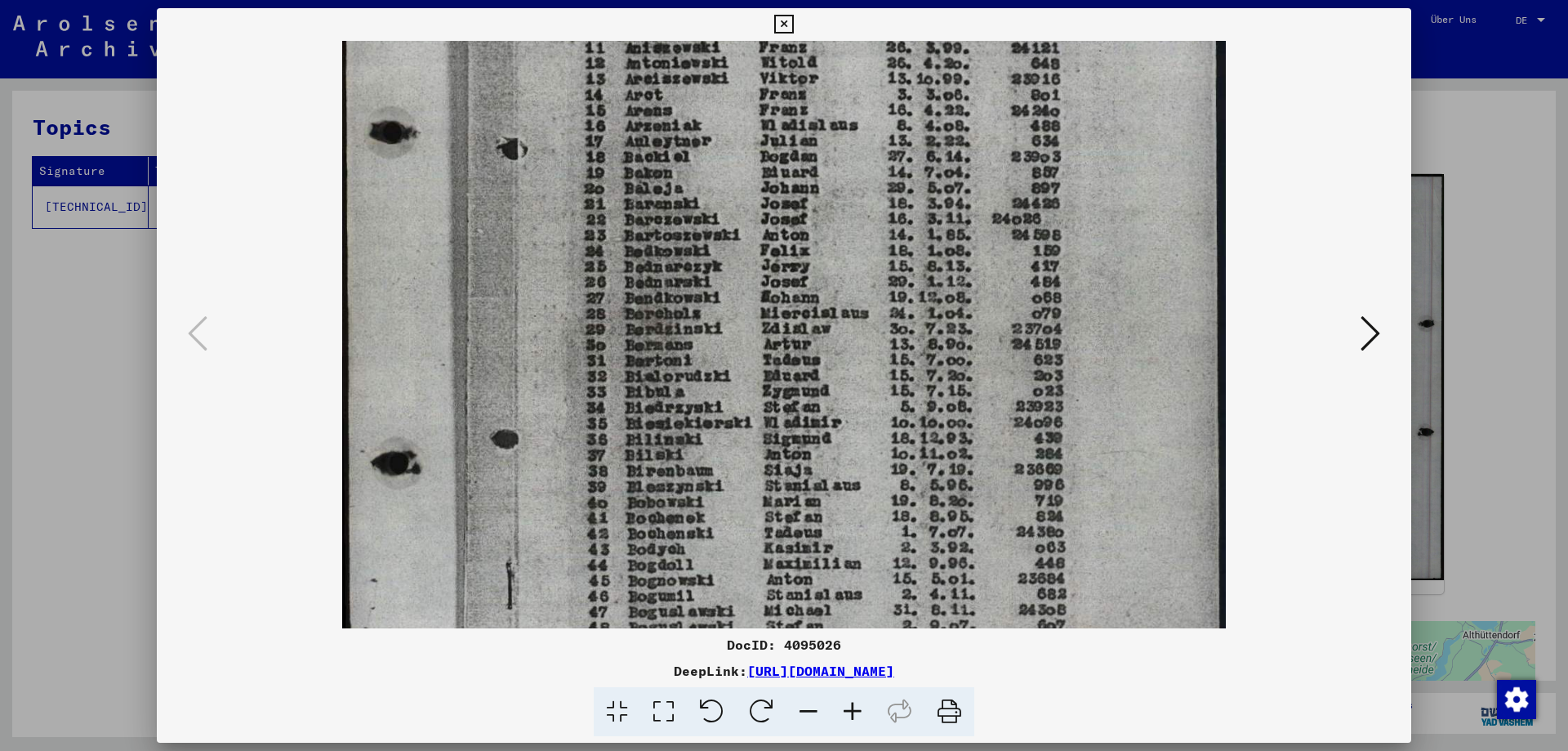
click at [1363, 333] on icon at bounding box center [1369, 333] width 19 height 39
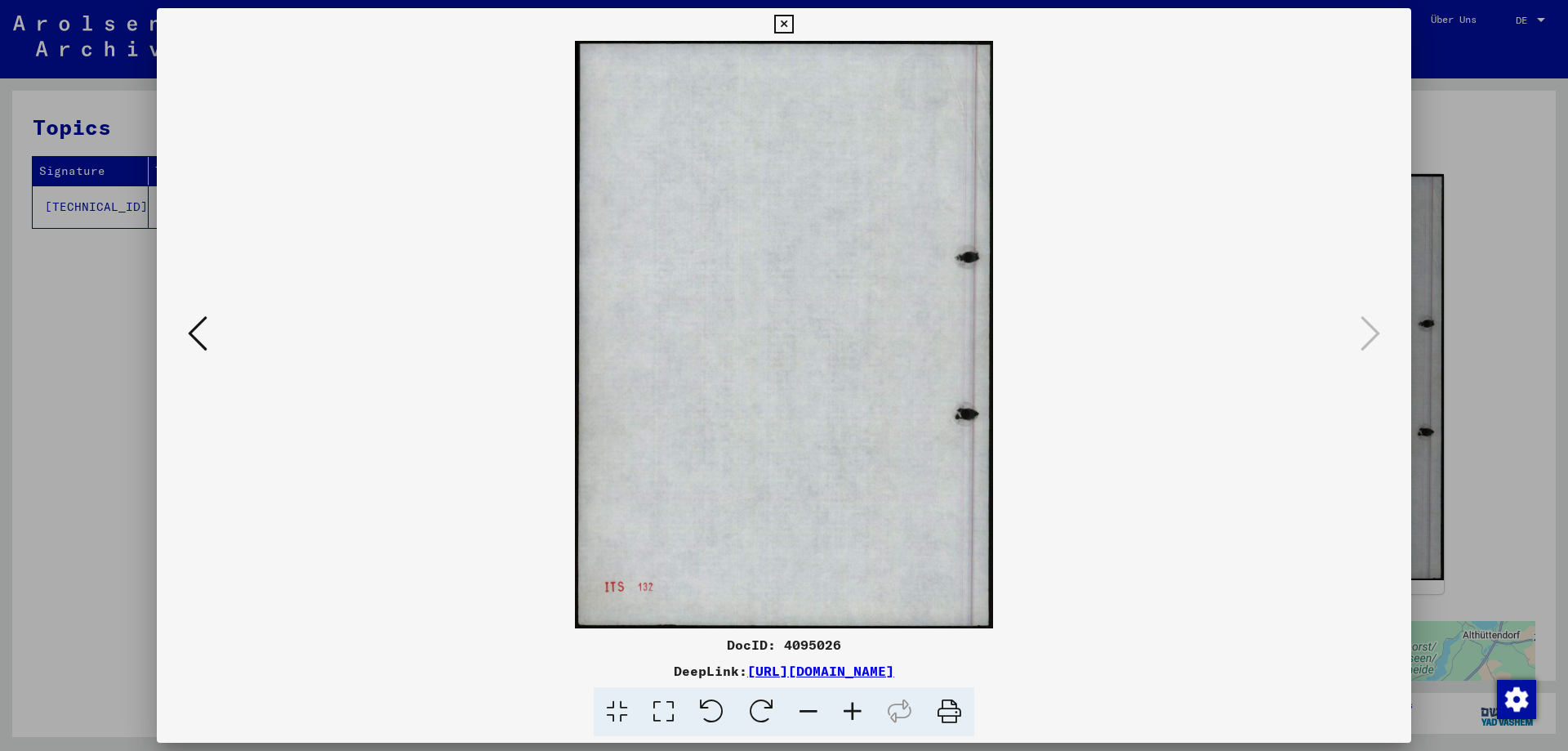
click at [212, 355] on viewer-one-image at bounding box center [784, 334] width 1143 height 587
click at [193, 330] on icon at bounding box center [197, 333] width 19 height 39
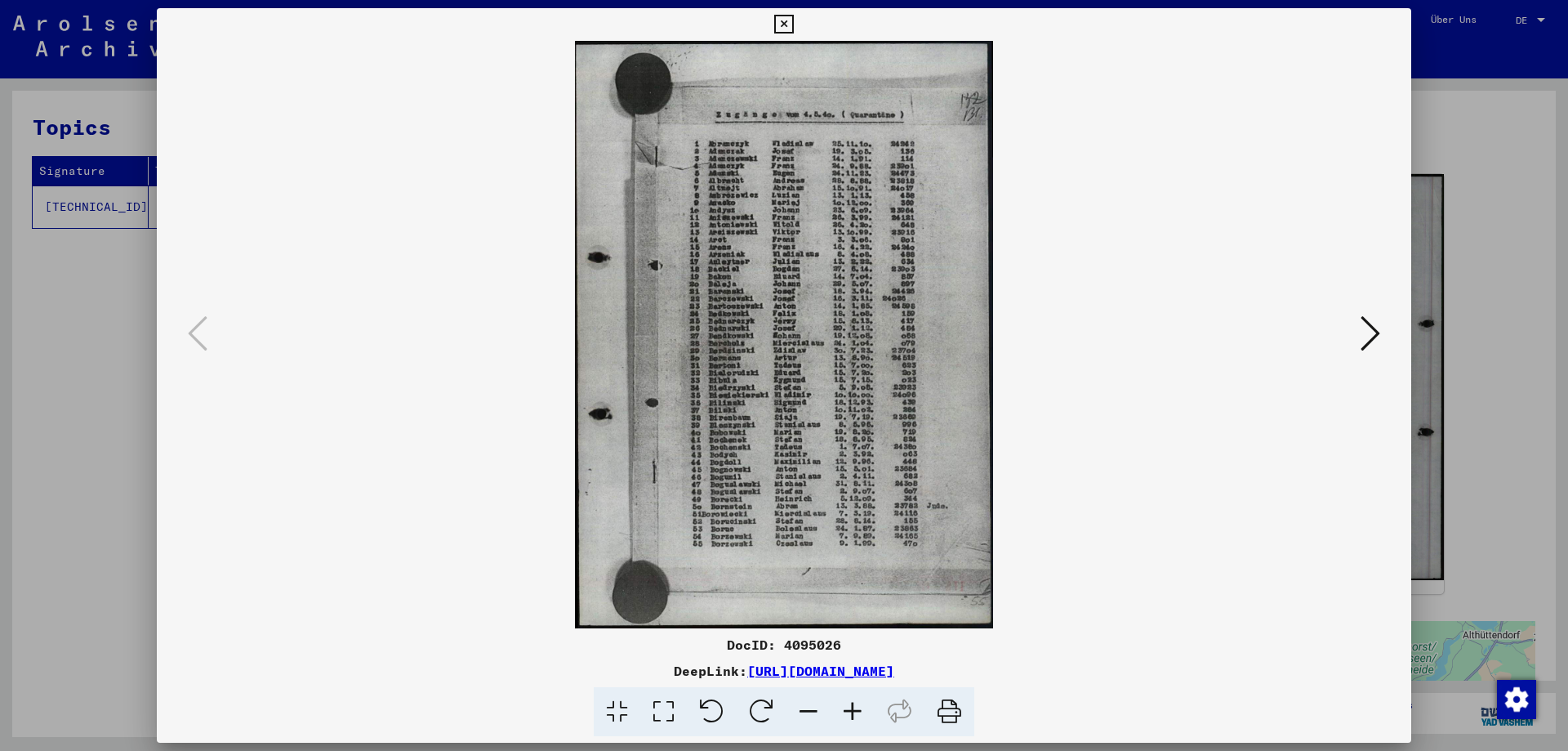
click at [779, 26] on icon at bounding box center [783, 24] width 18 height 19
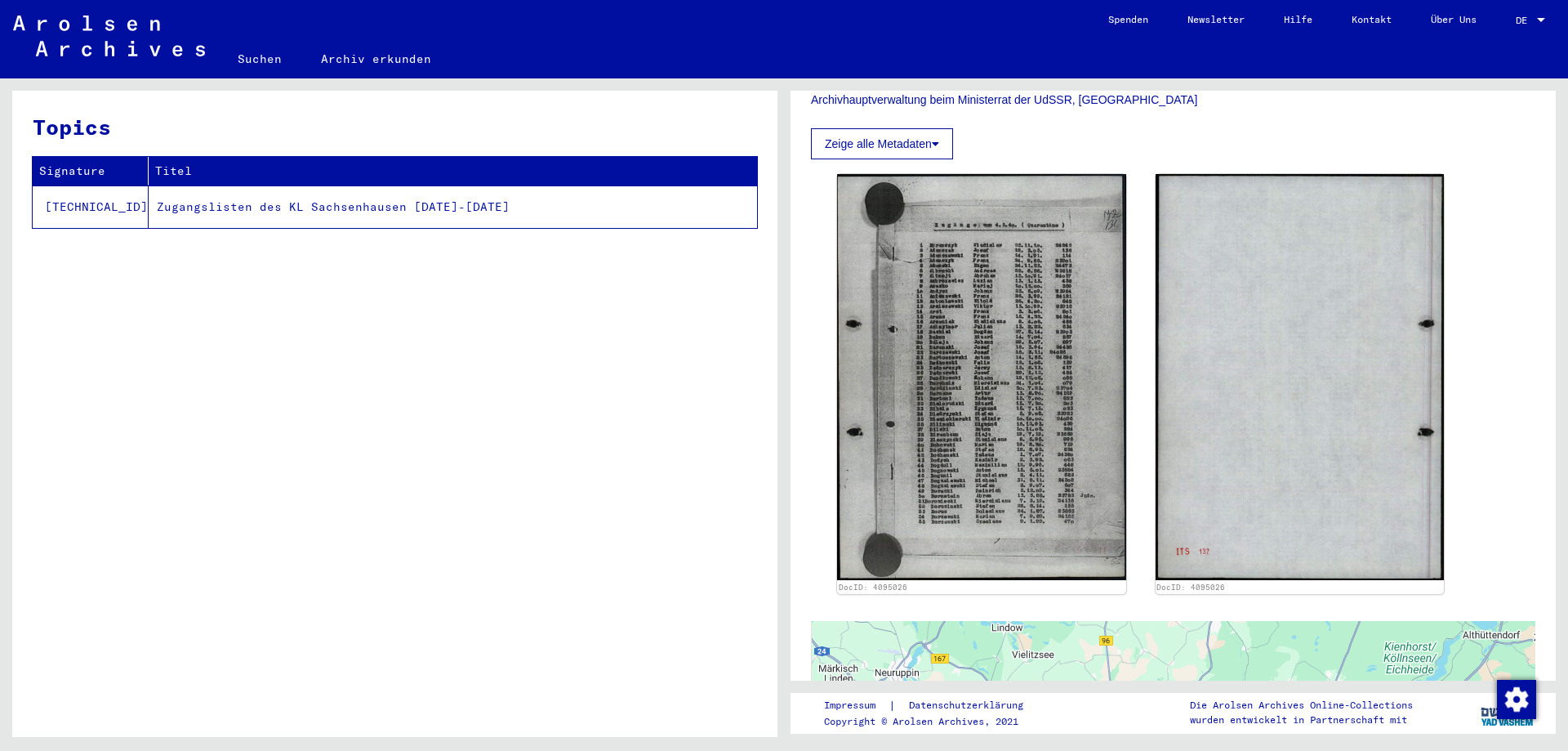
click at [944, 138] on button "Zeige alle Metadaten" at bounding box center [882, 144] width 142 height 31
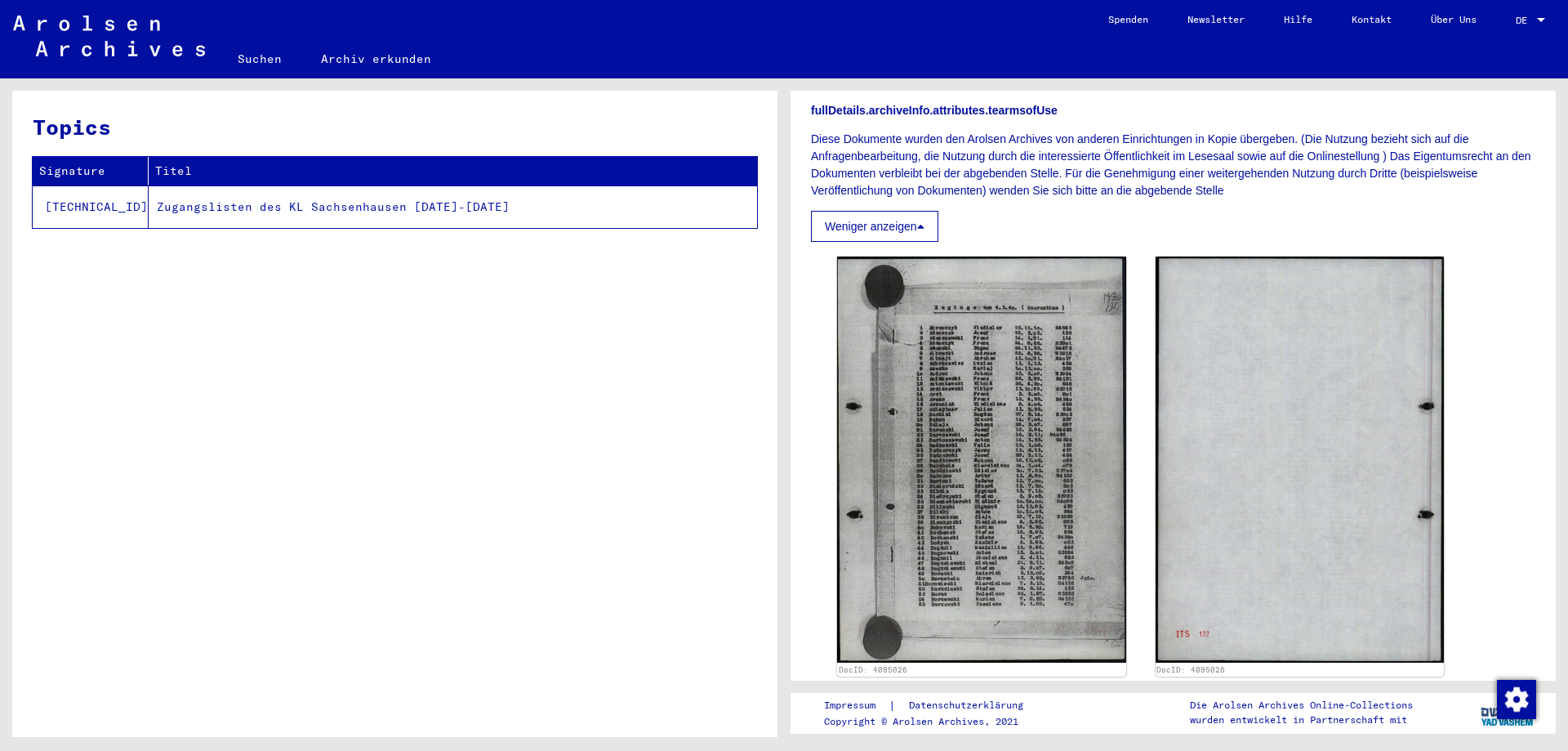
scroll to position [130, 0]
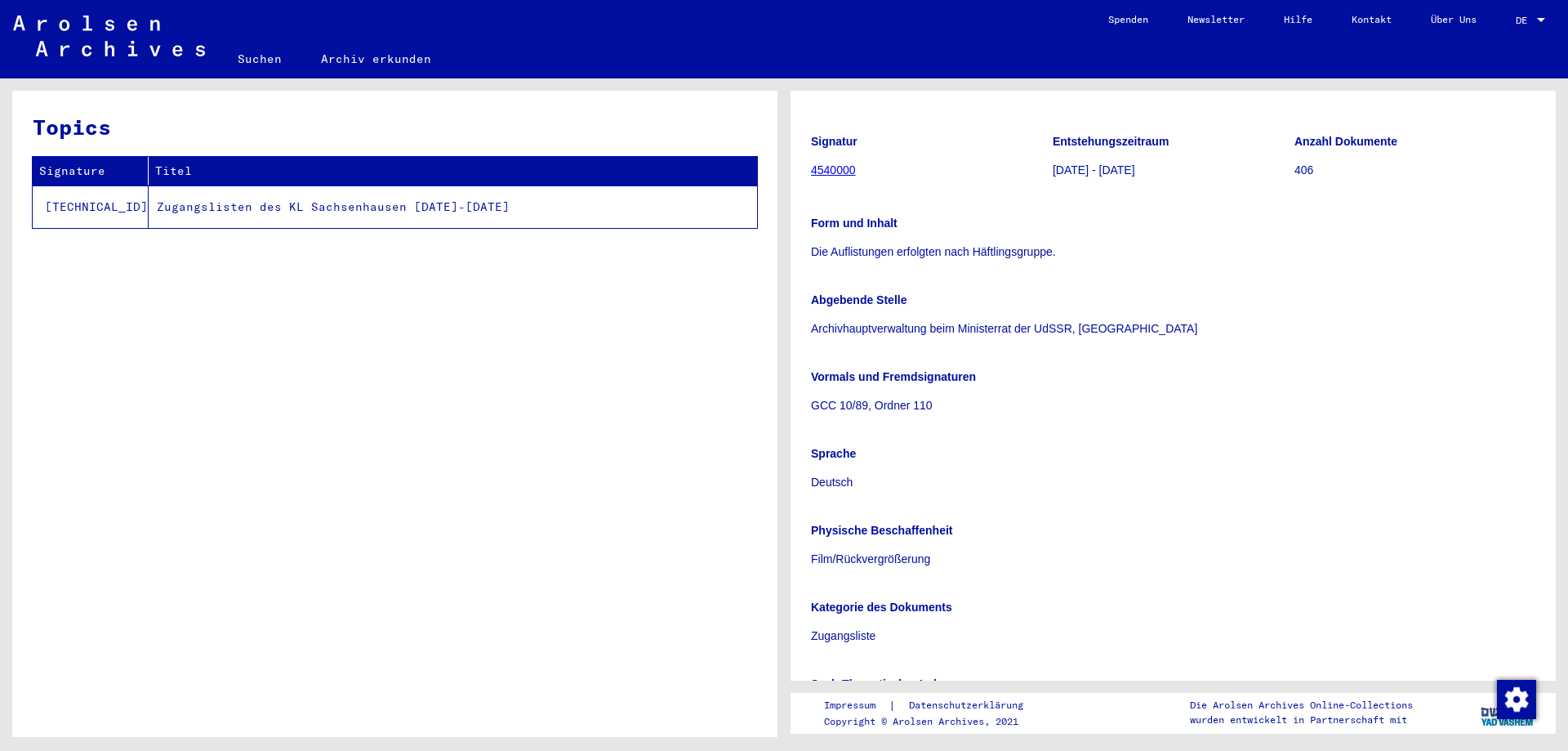
click at [838, 169] on link "4540000" at bounding box center [833, 170] width 45 height 13
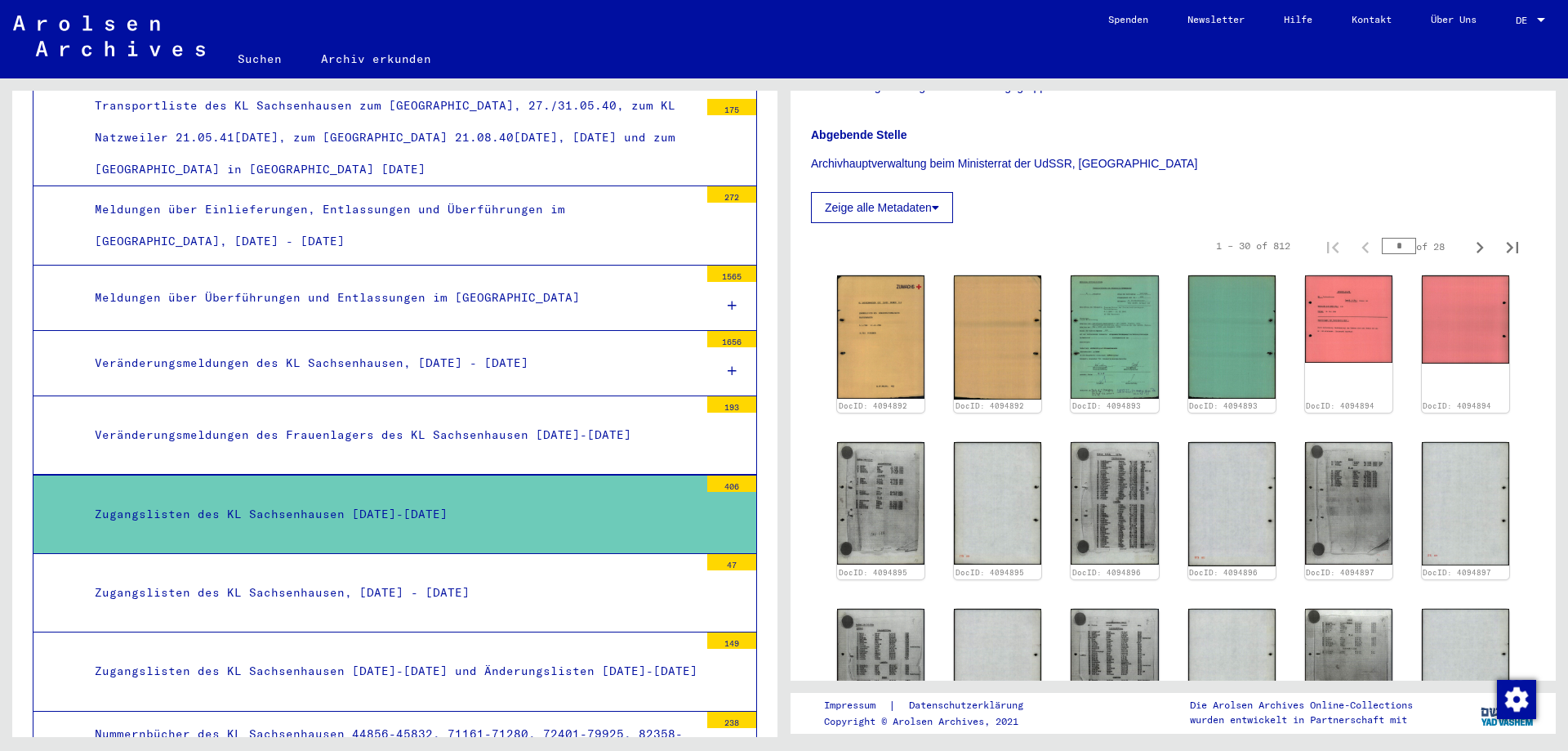
scroll to position [288, 0]
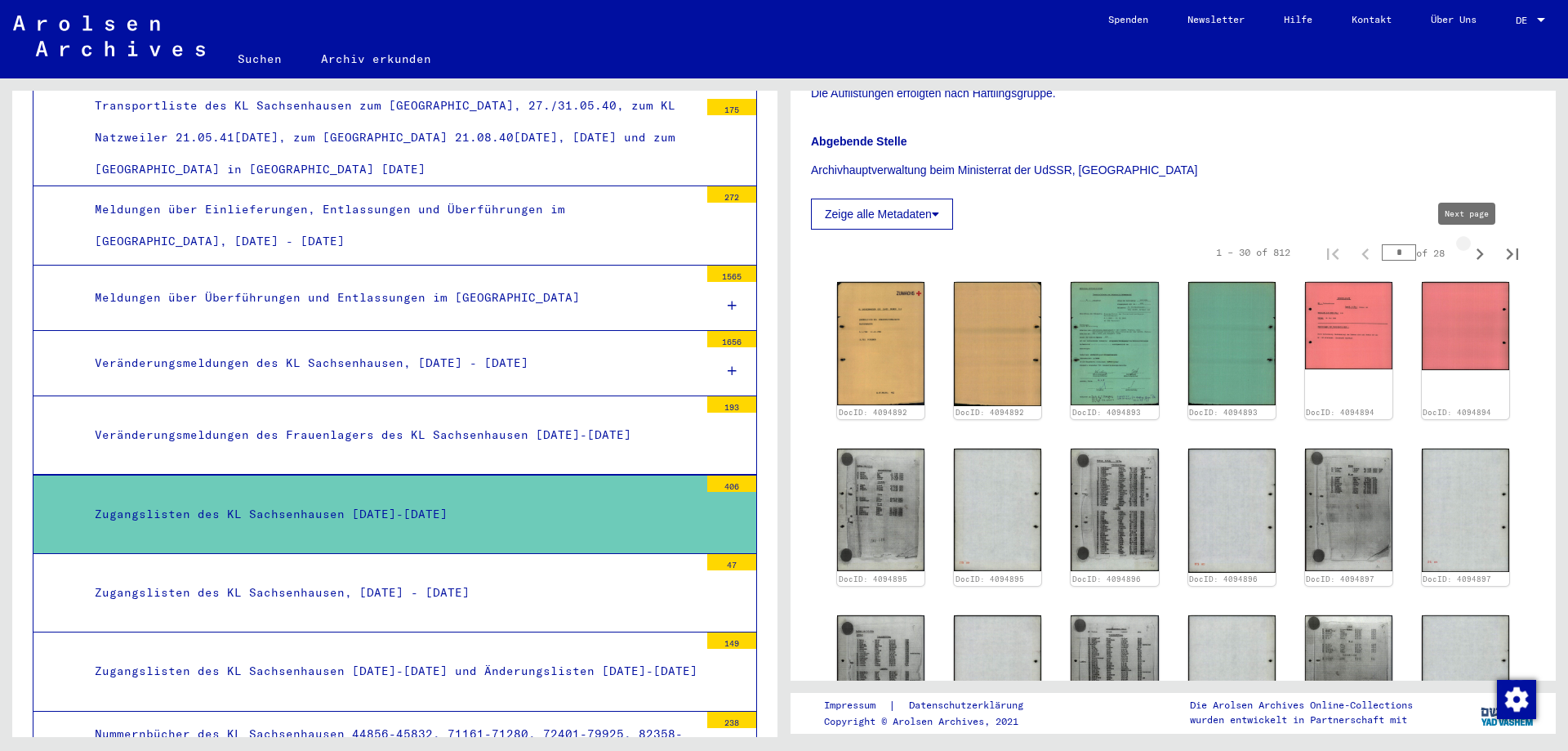
click at [1468, 259] on icon "Next page" at bounding box center [1479, 254] width 23 height 23
type input "*"
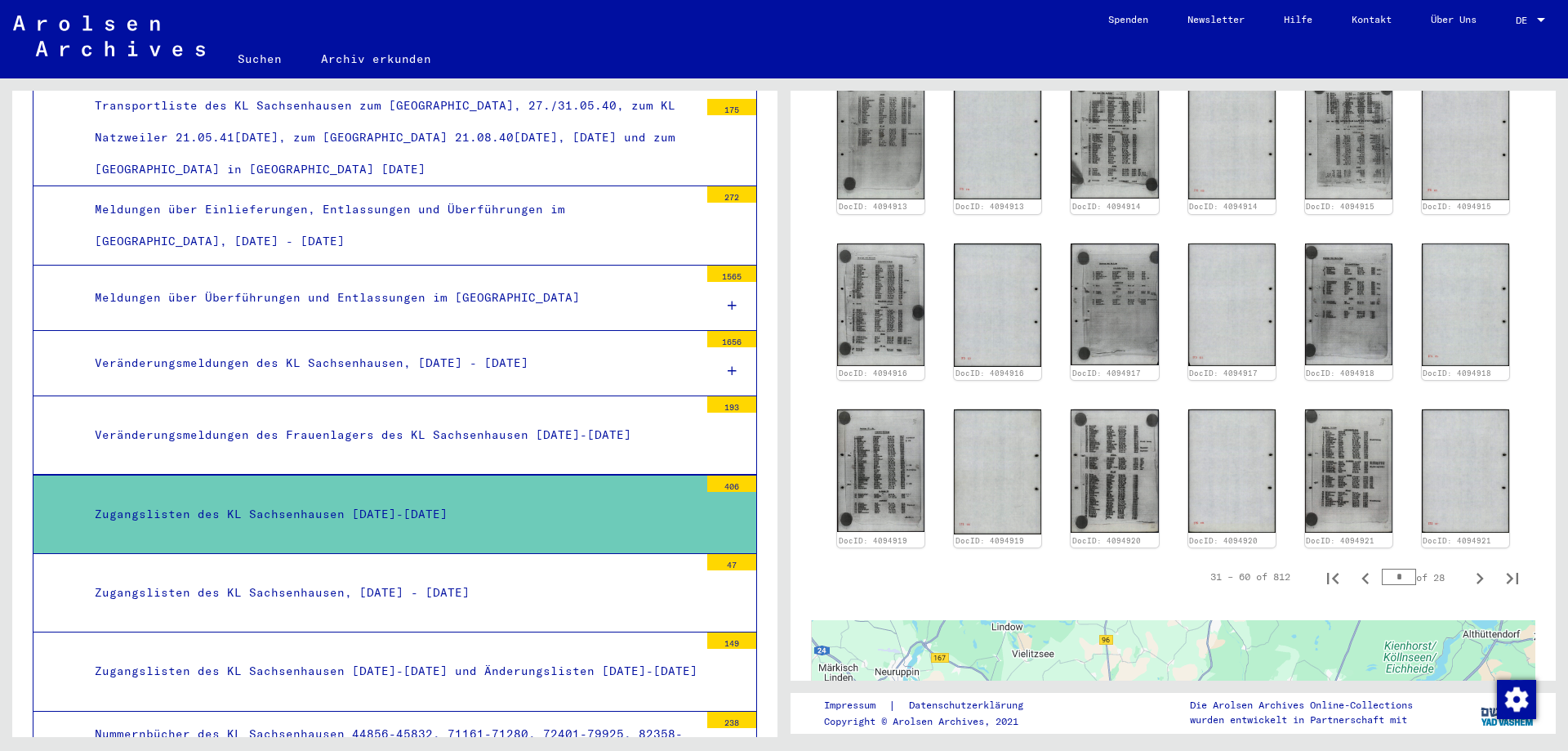
scroll to position [834, 0]
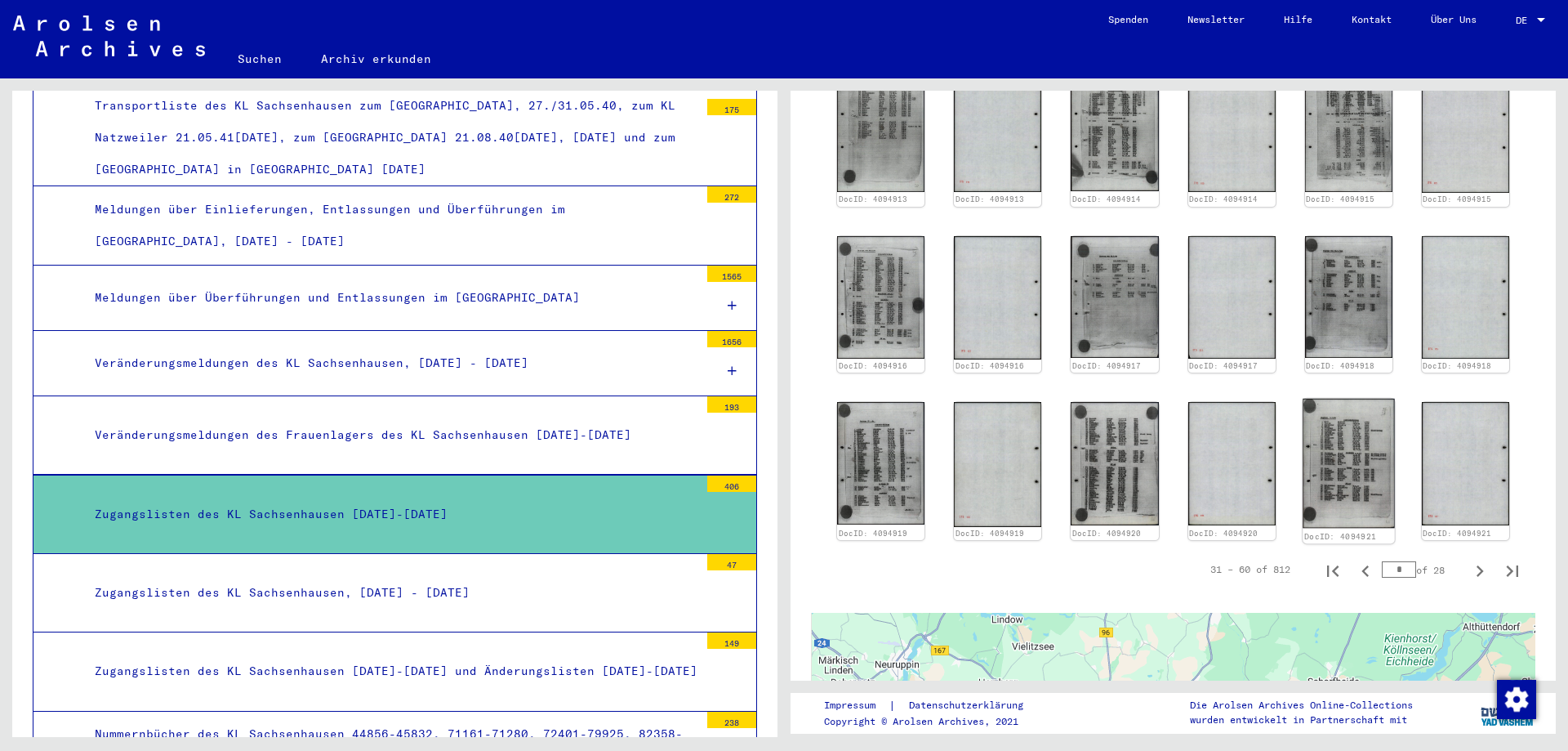
click at [1360, 444] on img at bounding box center [1348, 463] width 92 height 129
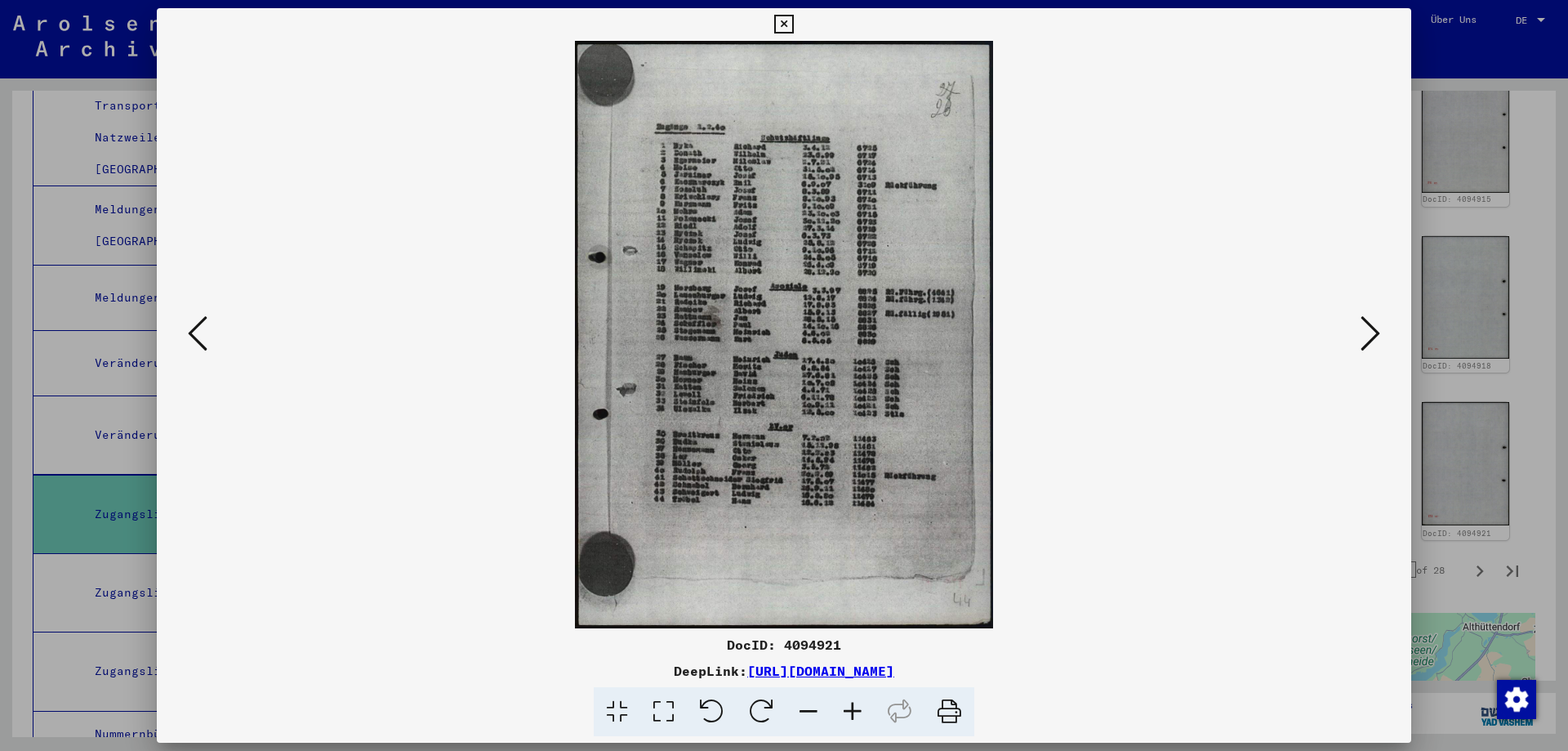
click at [856, 710] on icon at bounding box center [852, 712] width 44 height 50
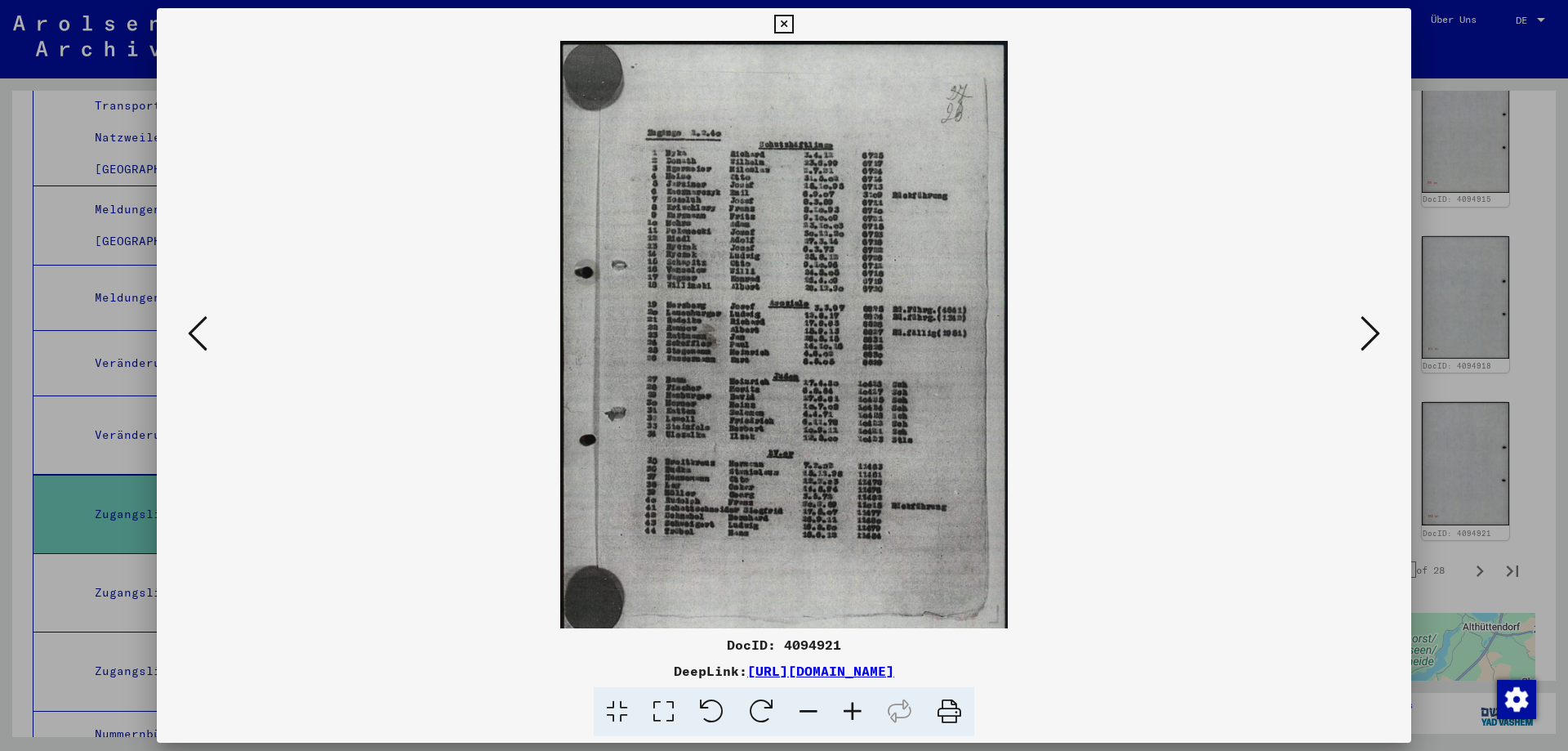
click at [856, 710] on icon at bounding box center [852, 712] width 44 height 50
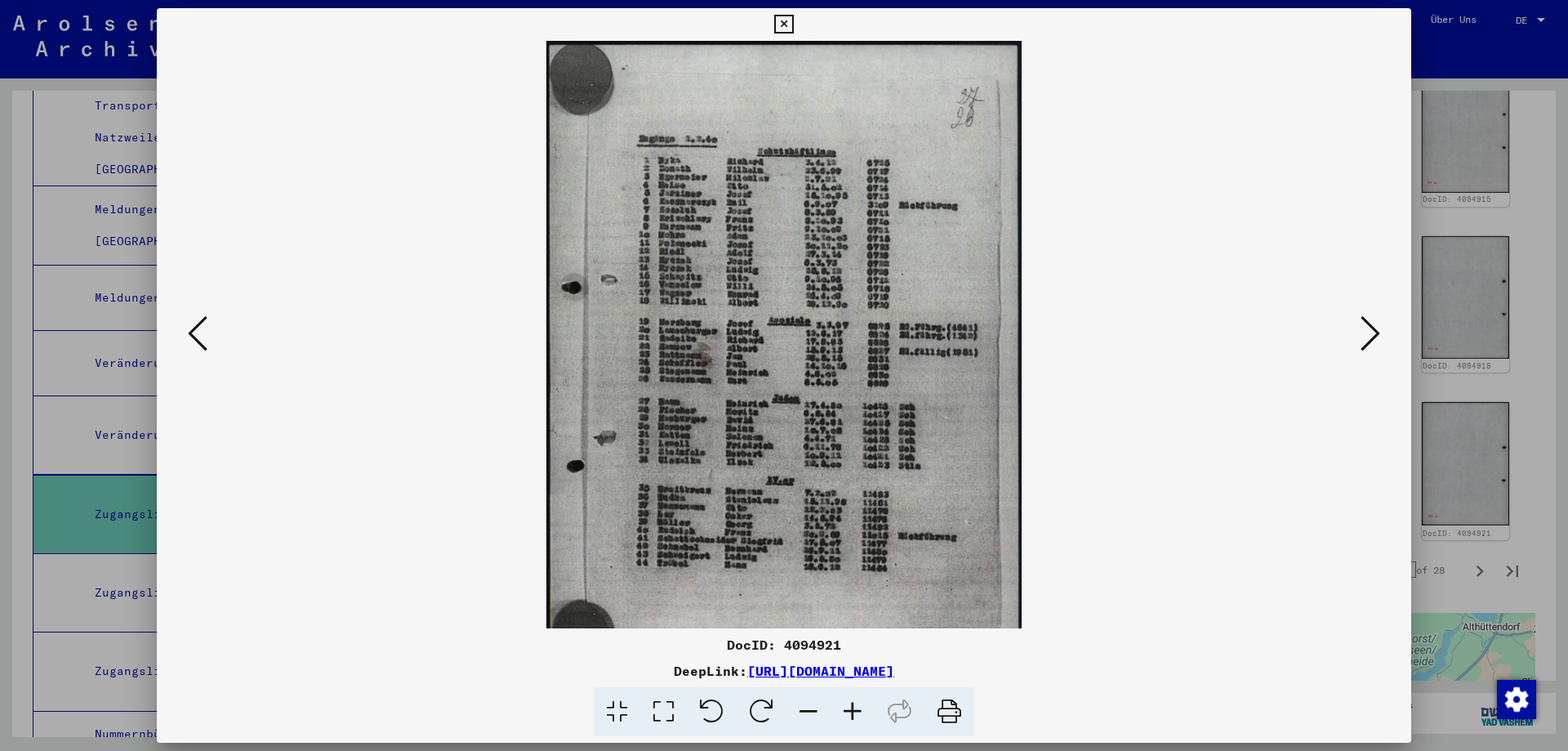
click at [856, 710] on icon at bounding box center [852, 712] width 44 height 50
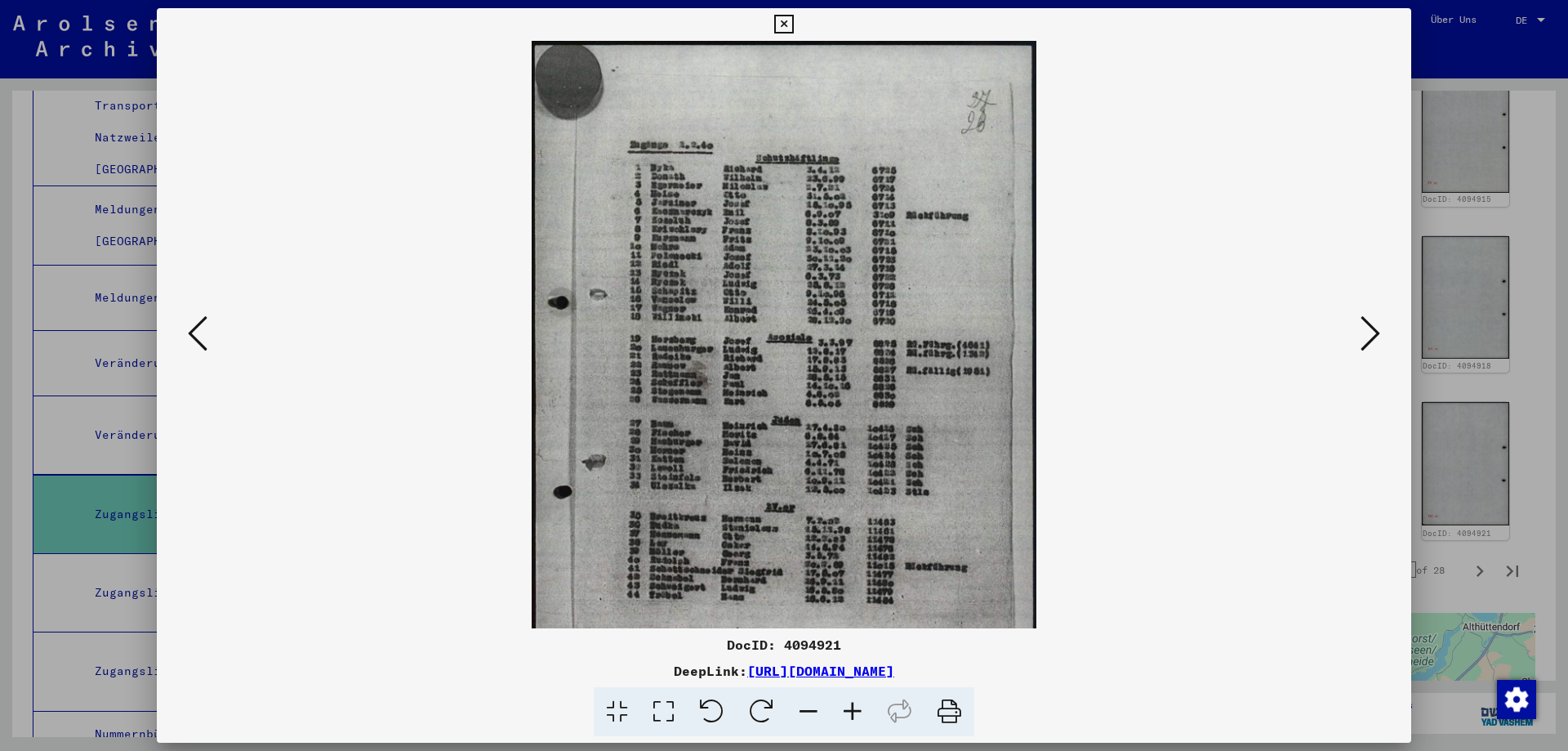
click at [856, 710] on icon at bounding box center [852, 712] width 44 height 50
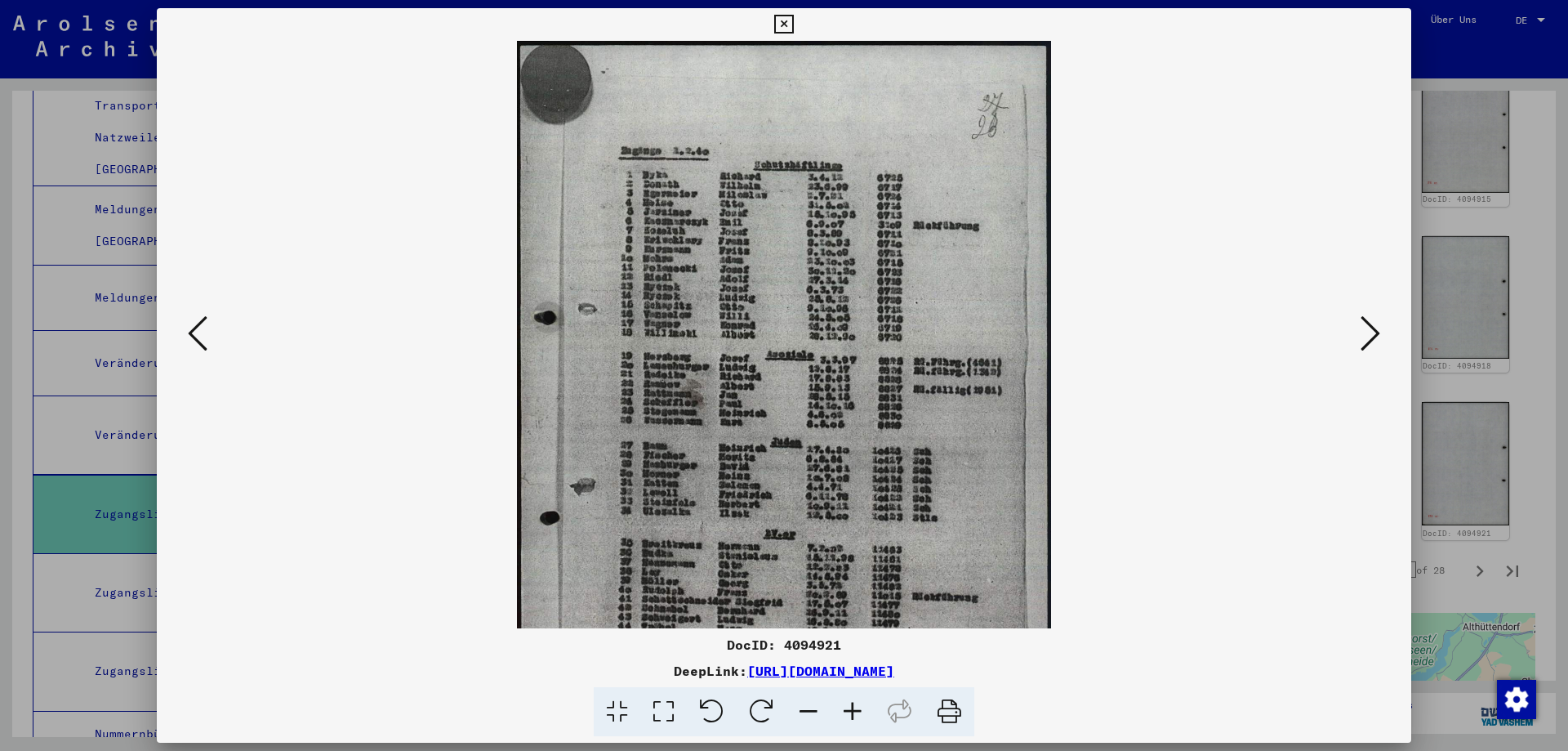
click at [853, 715] on icon at bounding box center [852, 712] width 44 height 50
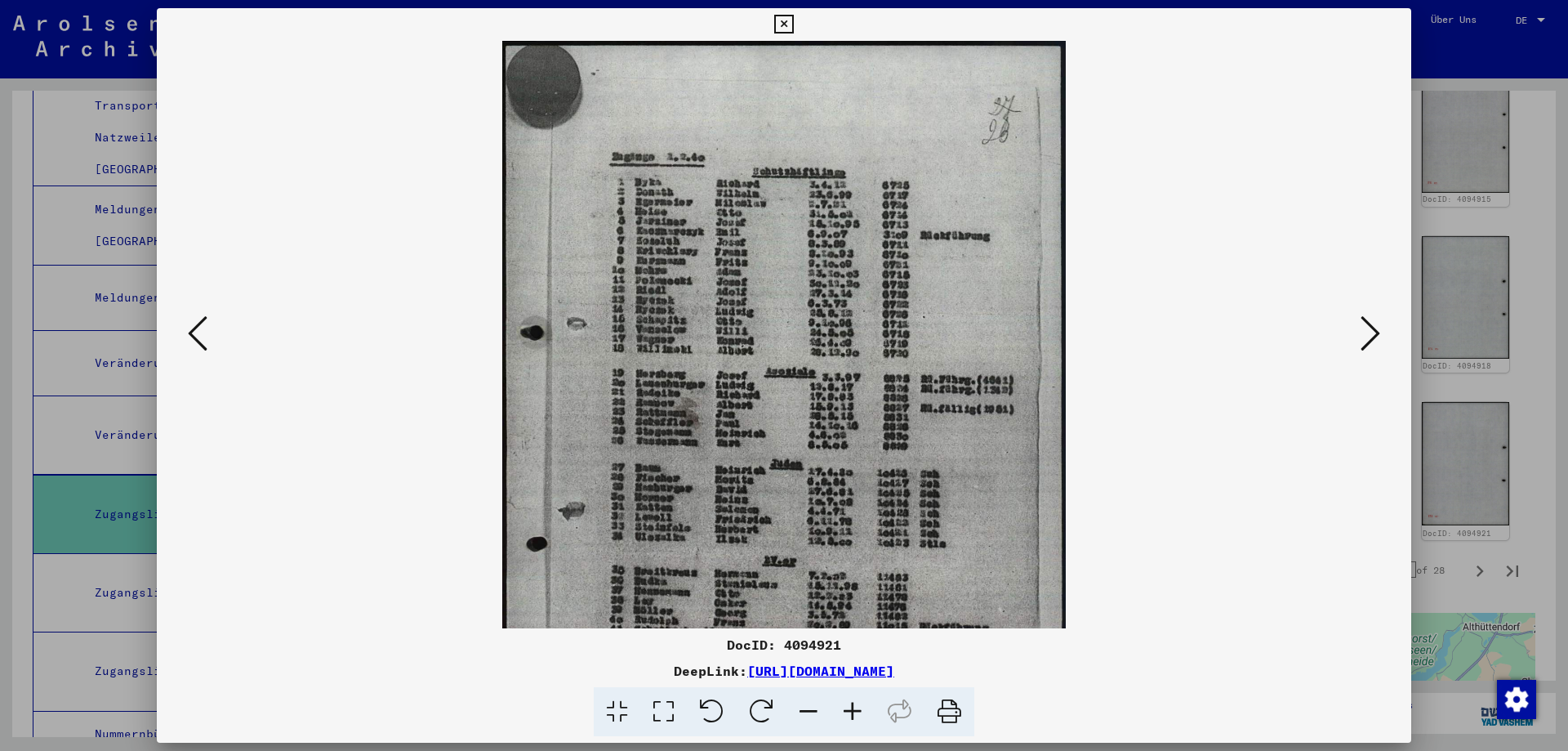
click at [853, 715] on icon at bounding box center [852, 712] width 44 height 50
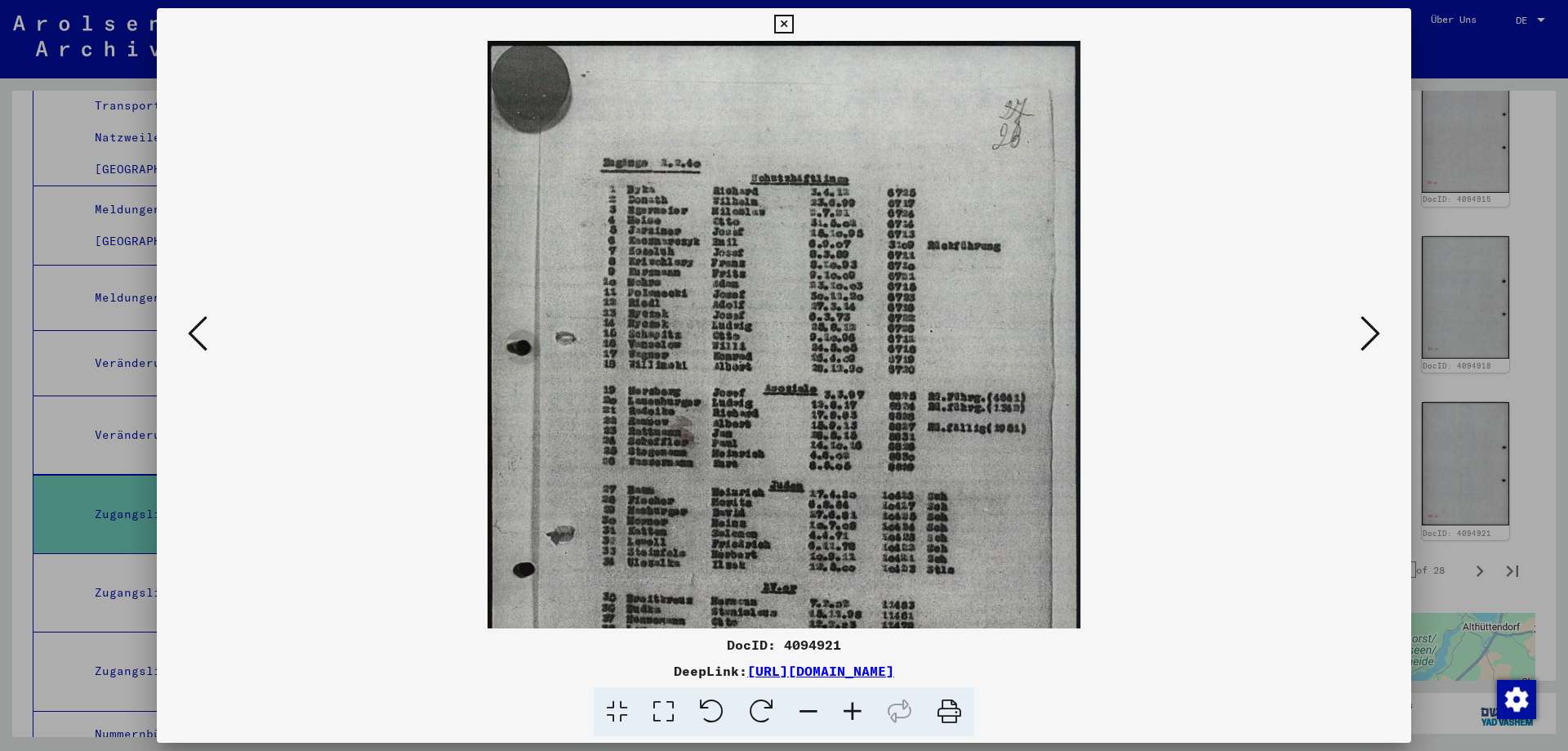
click at [853, 715] on icon at bounding box center [852, 712] width 44 height 50
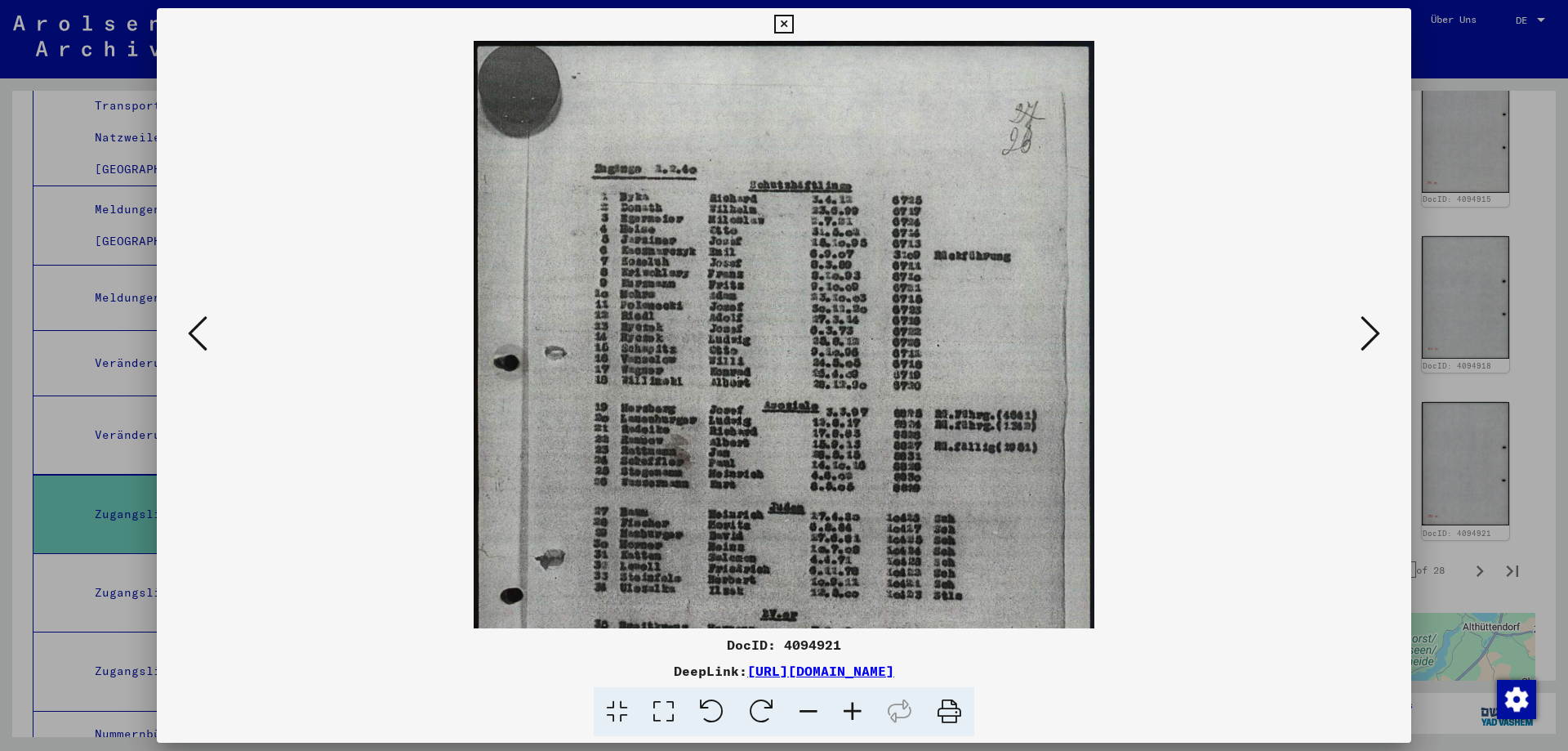
click at [853, 715] on icon at bounding box center [852, 712] width 44 height 50
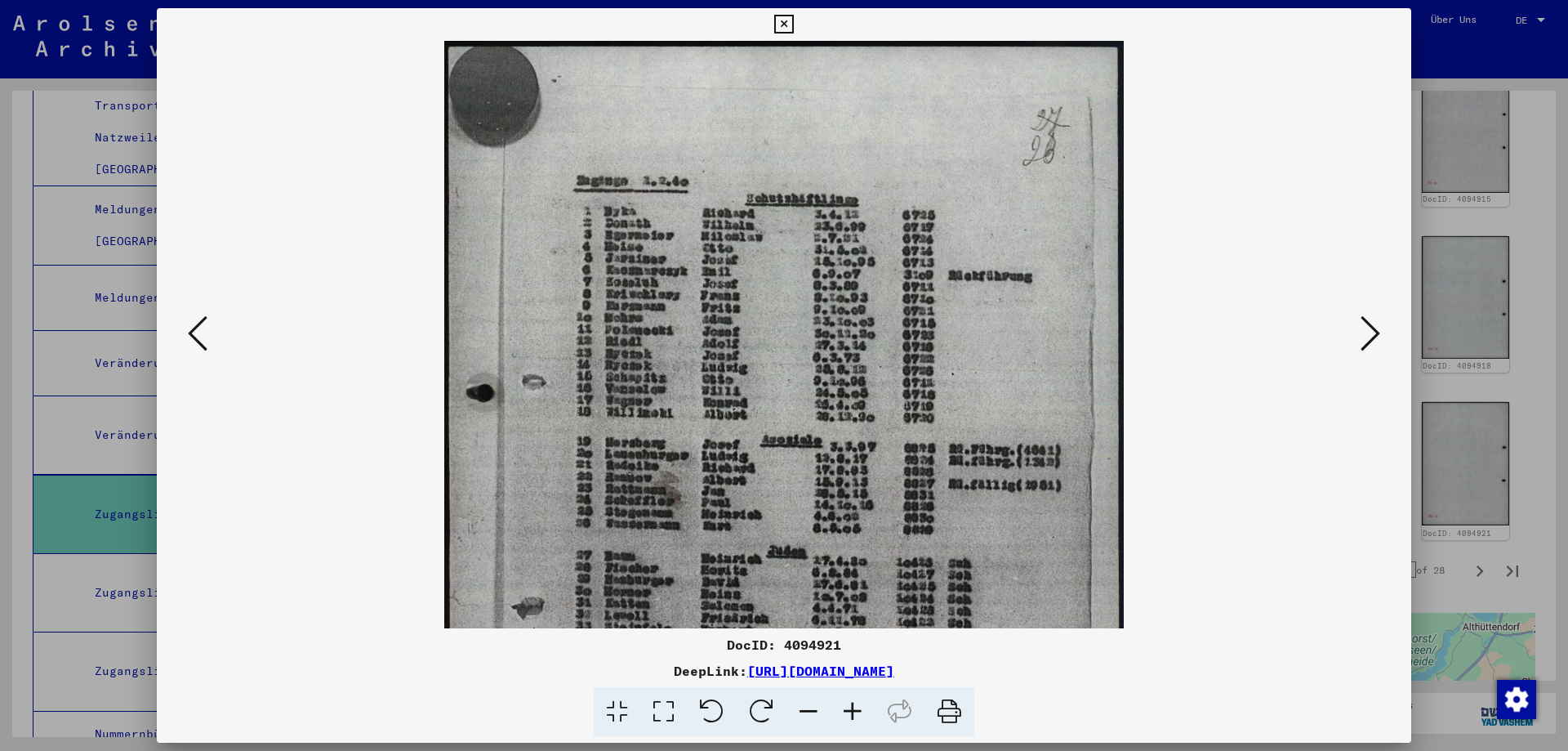
click at [853, 715] on icon at bounding box center [852, 712] width 44 height 50
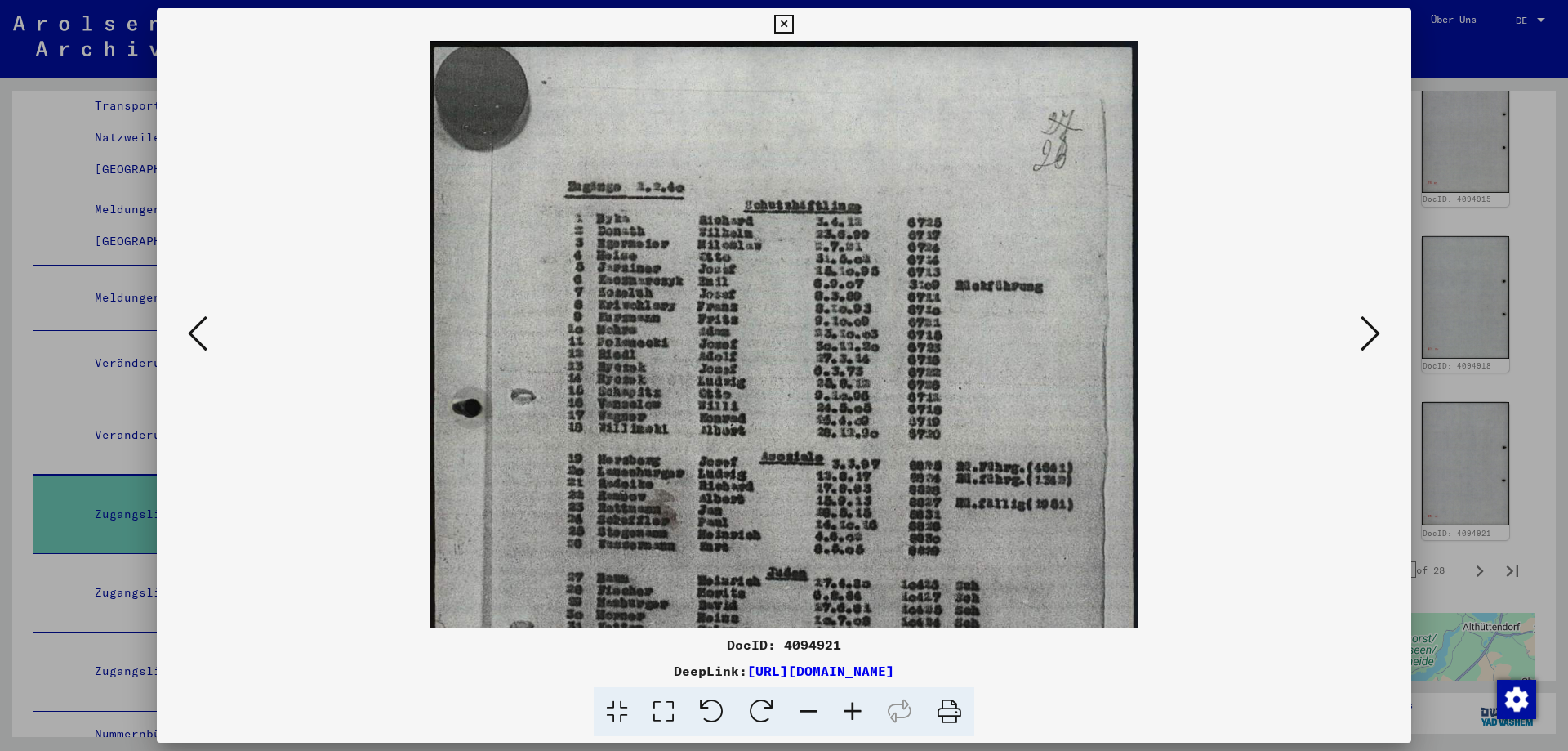
click at [853, 715] on icon at bounding box center [852, 712] width 44 height 50
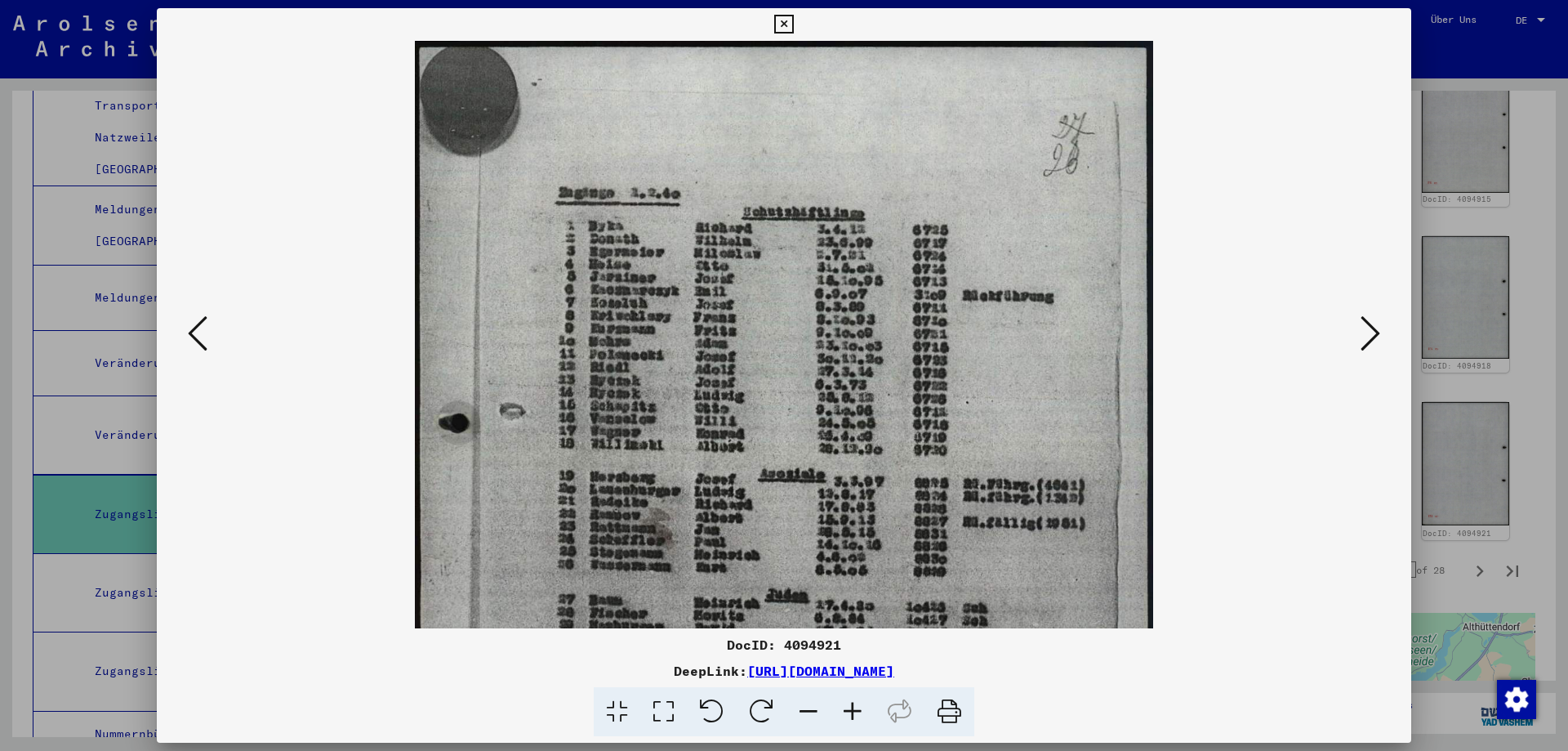
click at [853, 715] on icon at bounding box center [852, 712] width 44 height 50
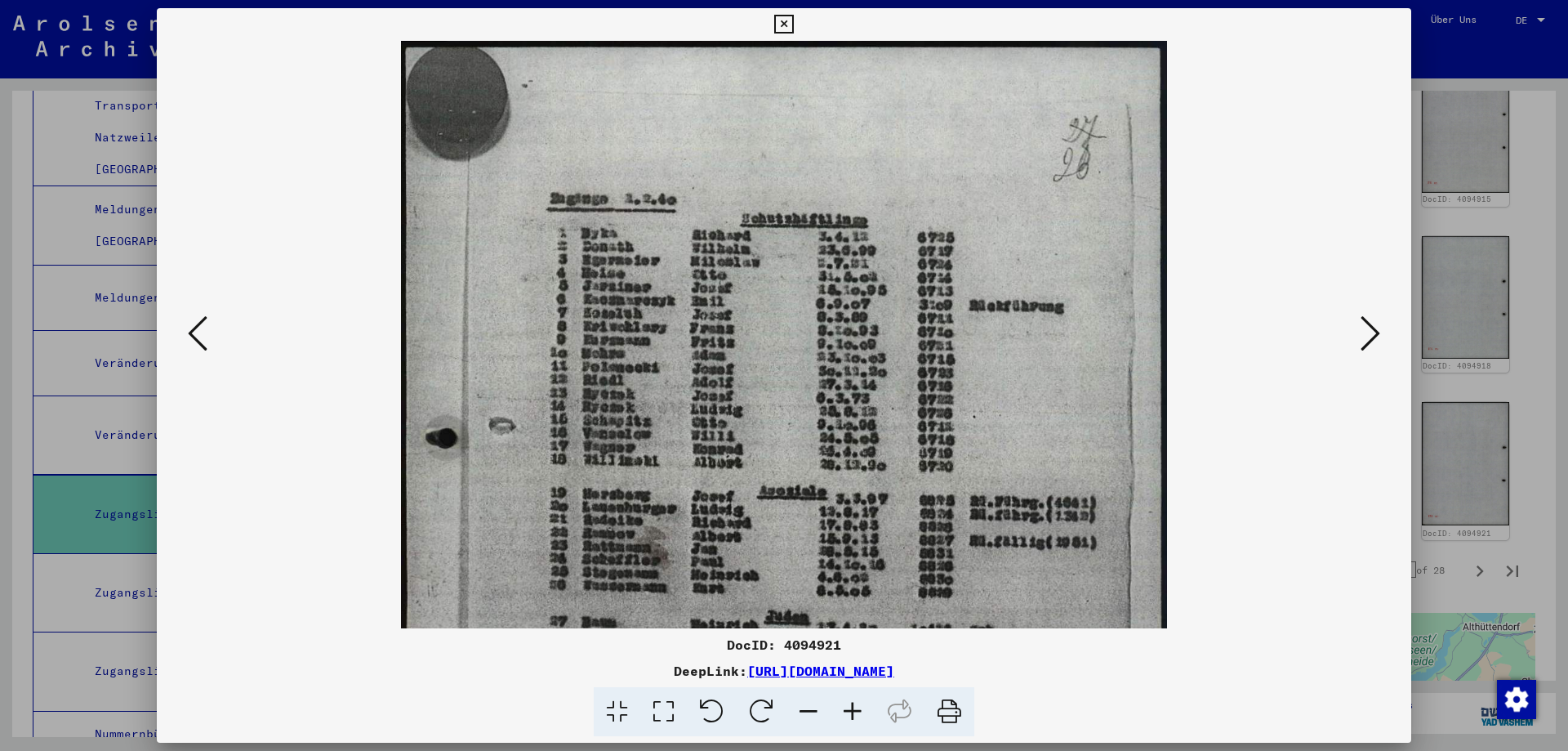
click at [853, 715] on icon at bounding box center [852, 712] width 44 height 50
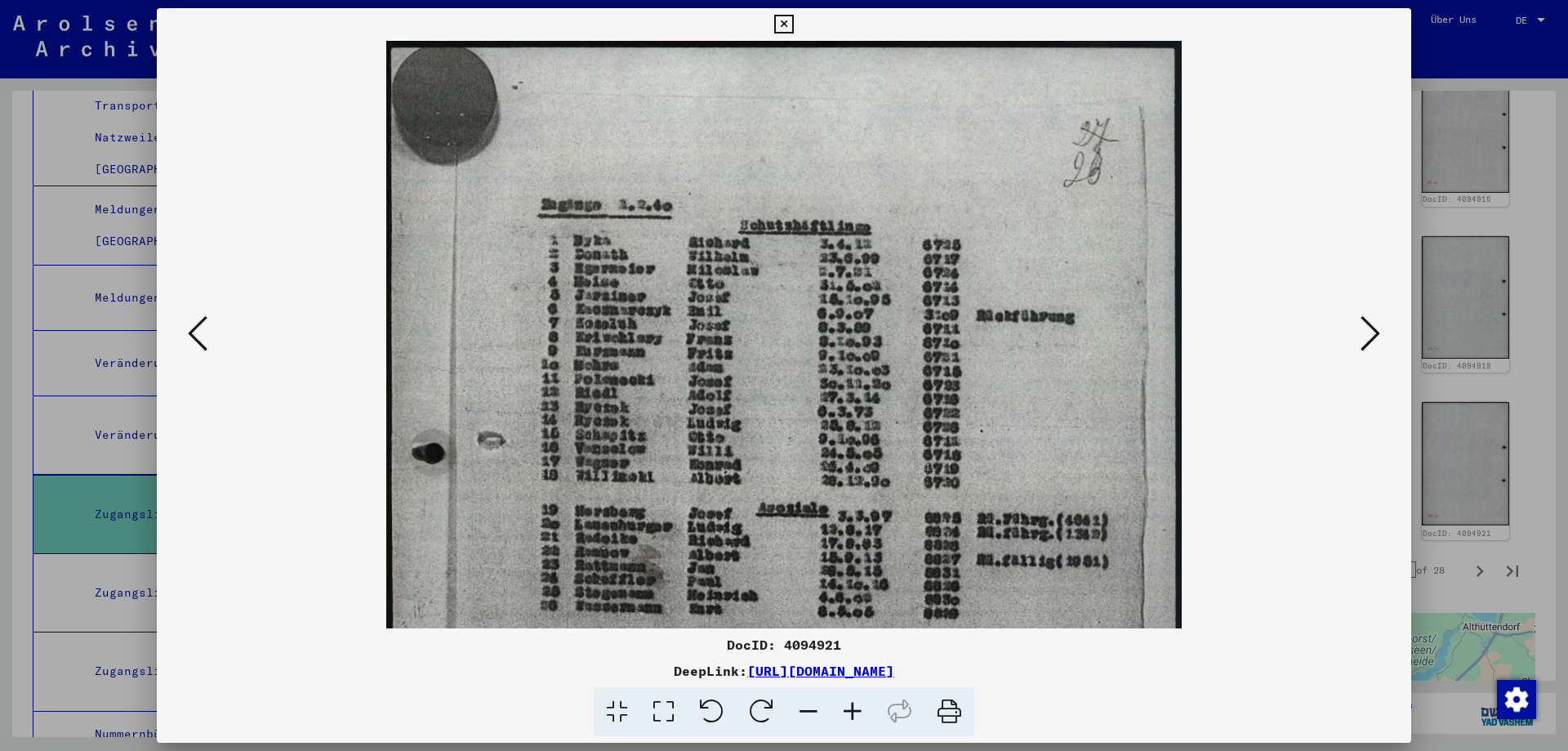
click at [853, 715] on icon at bounding box center [852, 712] width 44 height 50
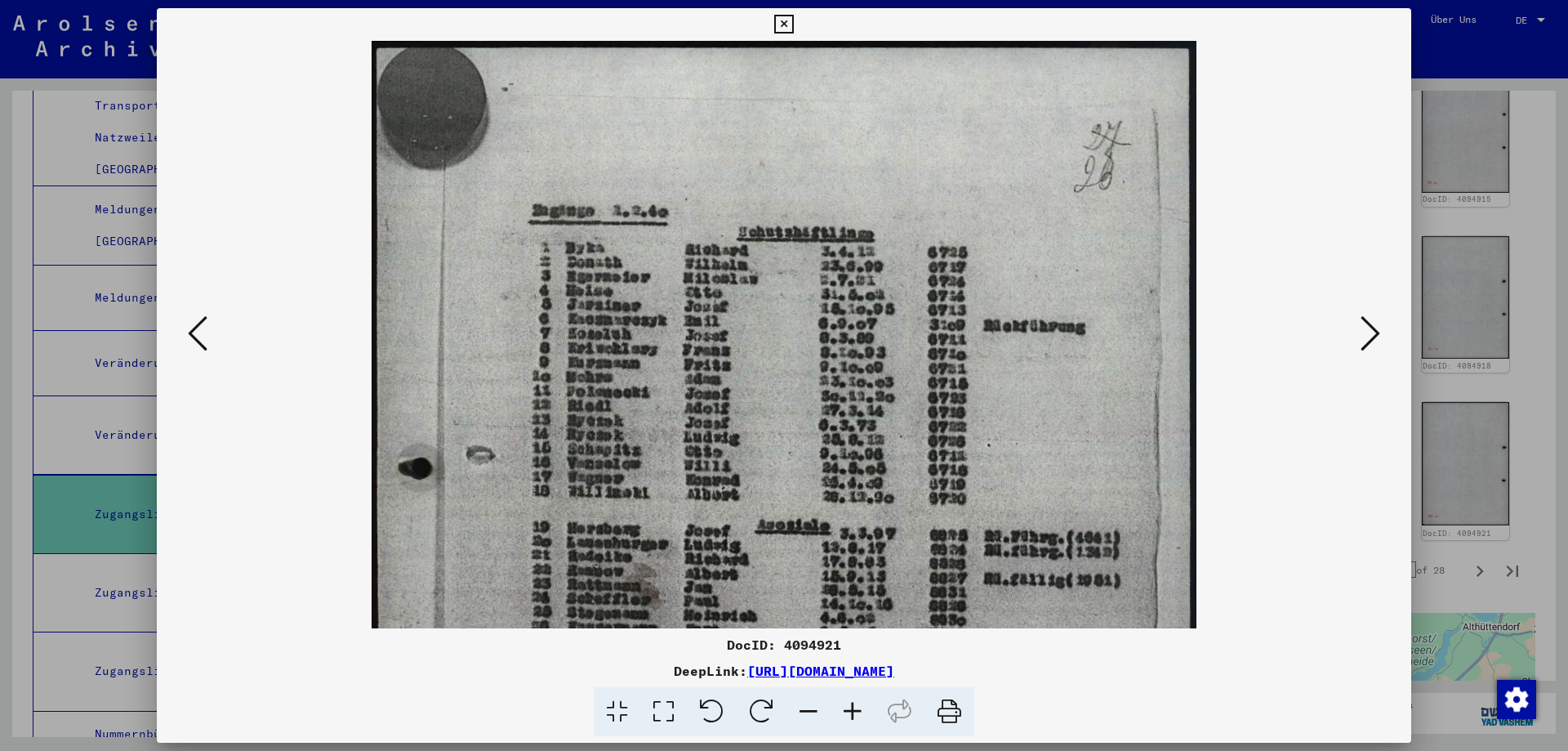
click at [853, 715] on icon at bounding box center [852, 712] width 44 height 50
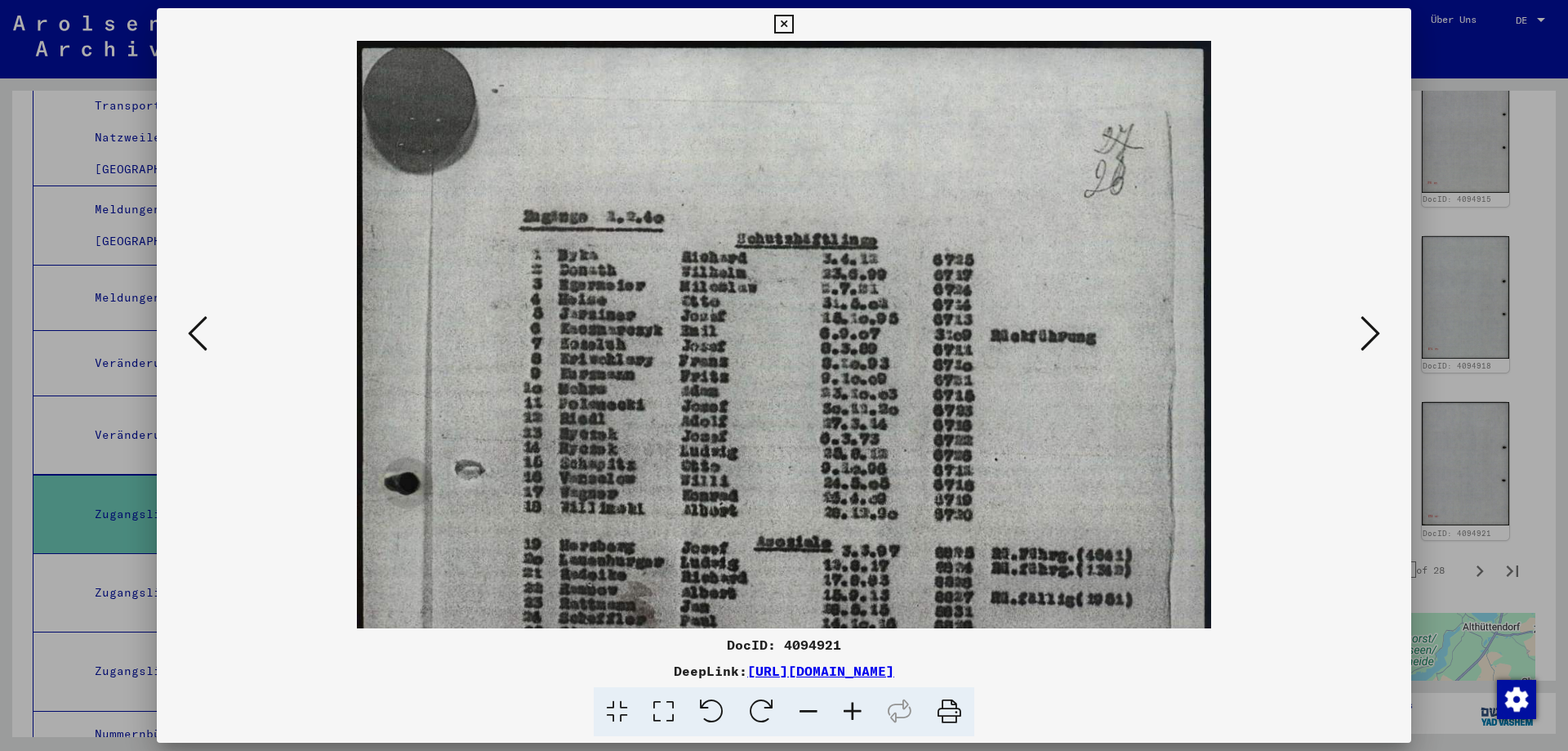
click at [853, 715] on icon at bounding box center [852, 712] width 44 height 50
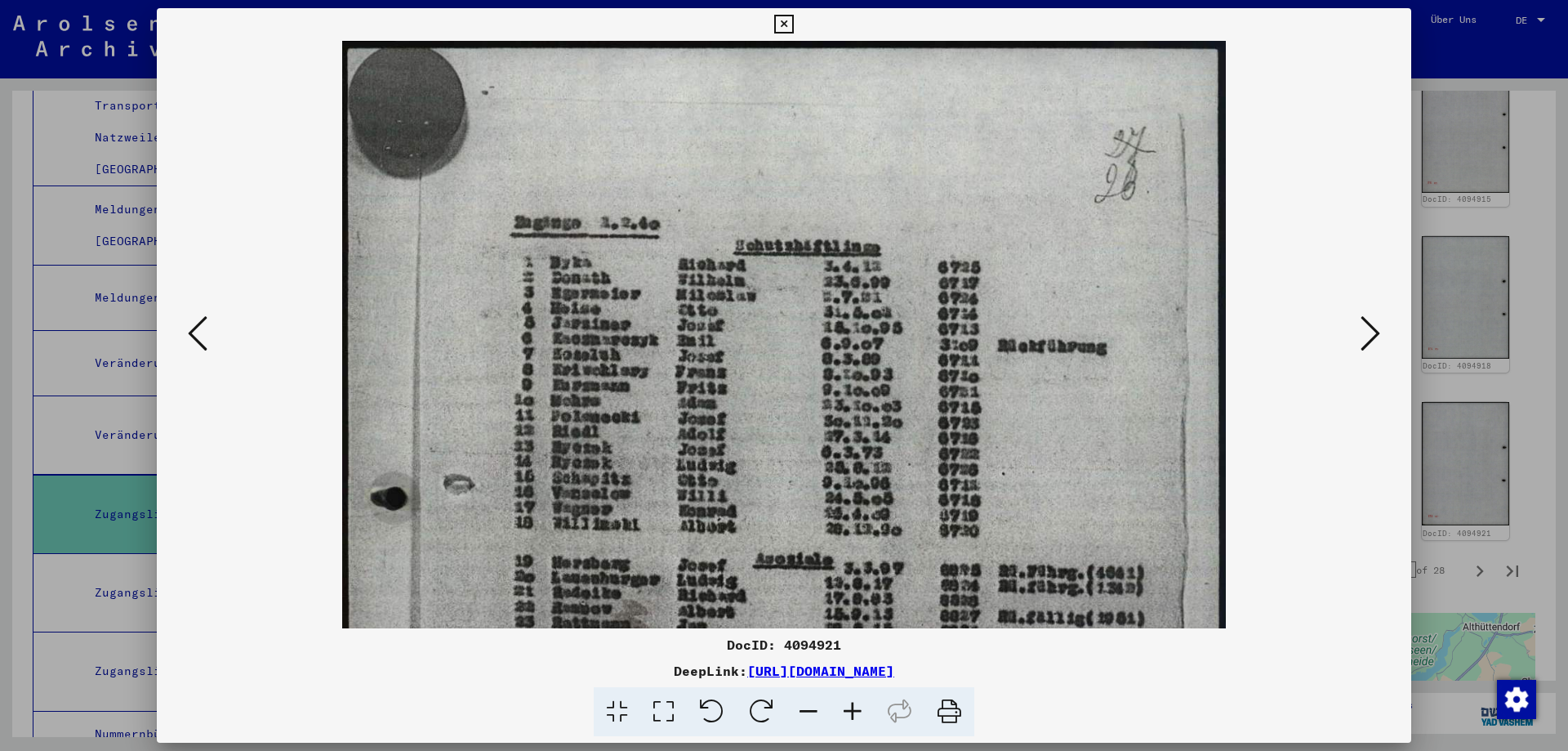
click at [853, 715] on icon at bounding box center [852, 712] width 44 height 50
click at [786, 21] on icon at bounding box center [783, 24] width 18 height 19
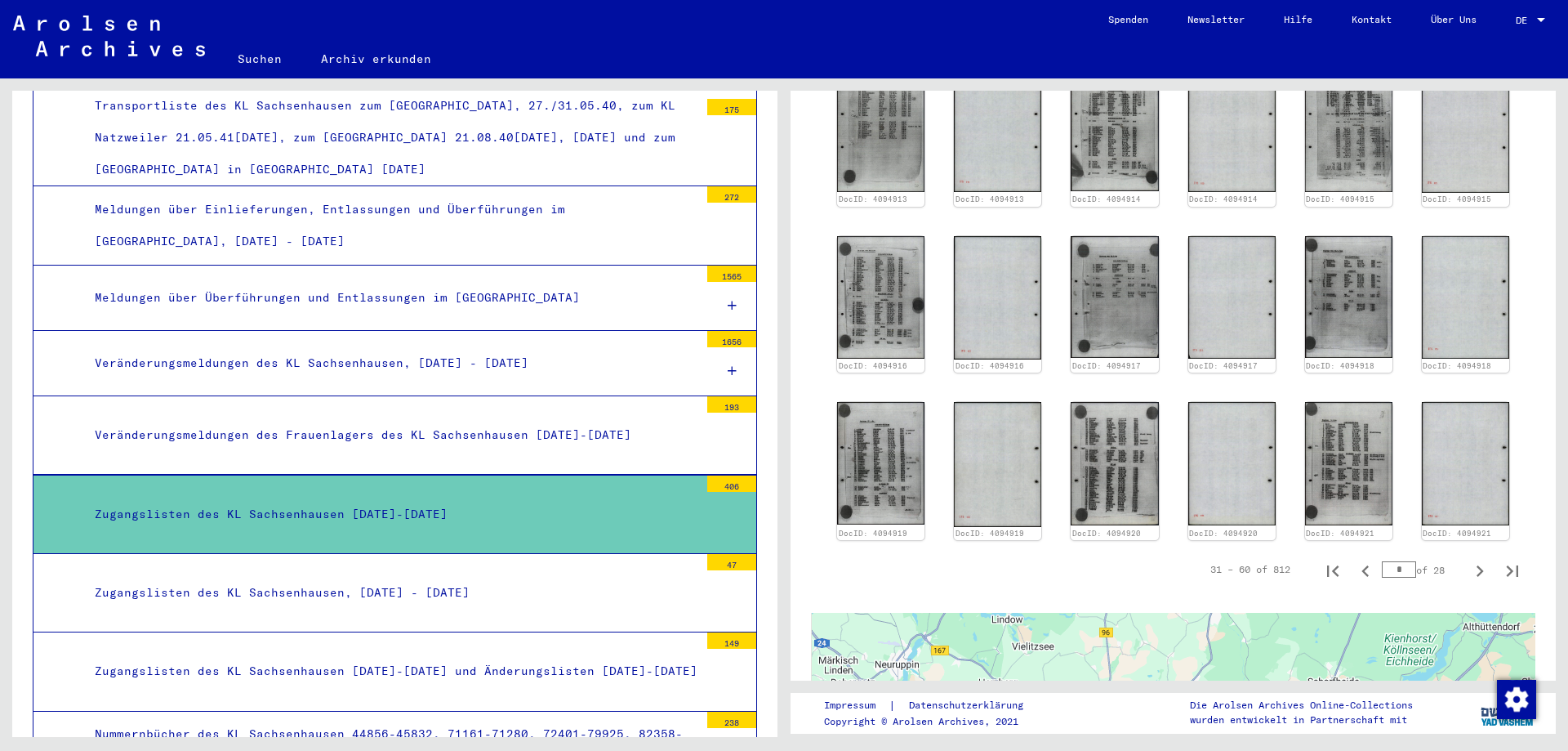
click at [563, 498] on div "Zugangslisten des KL Sachsenhausen [DATE]-[DATE]" at bounding box center [391, 514] width 617 height 31
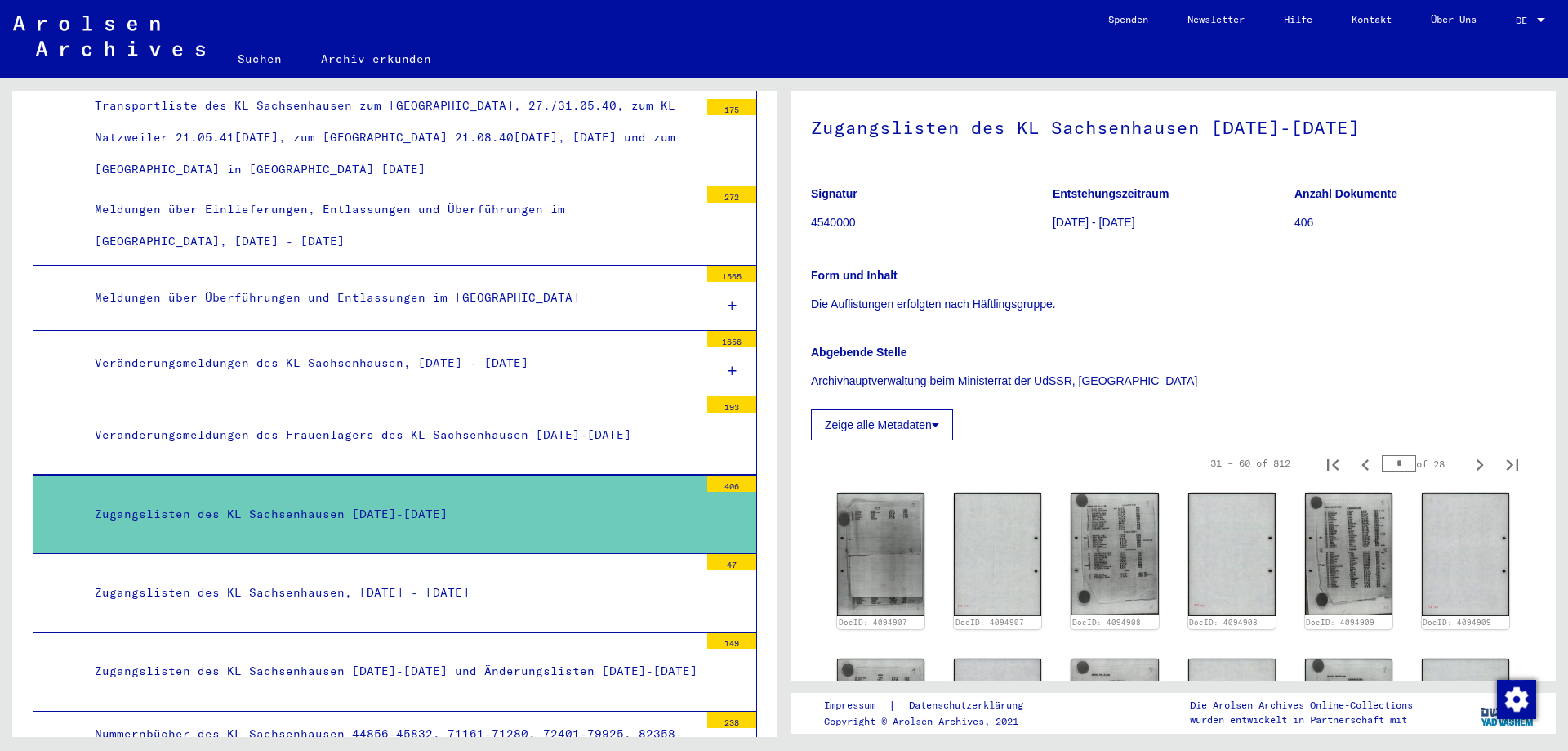
scroll to position [0, 0]
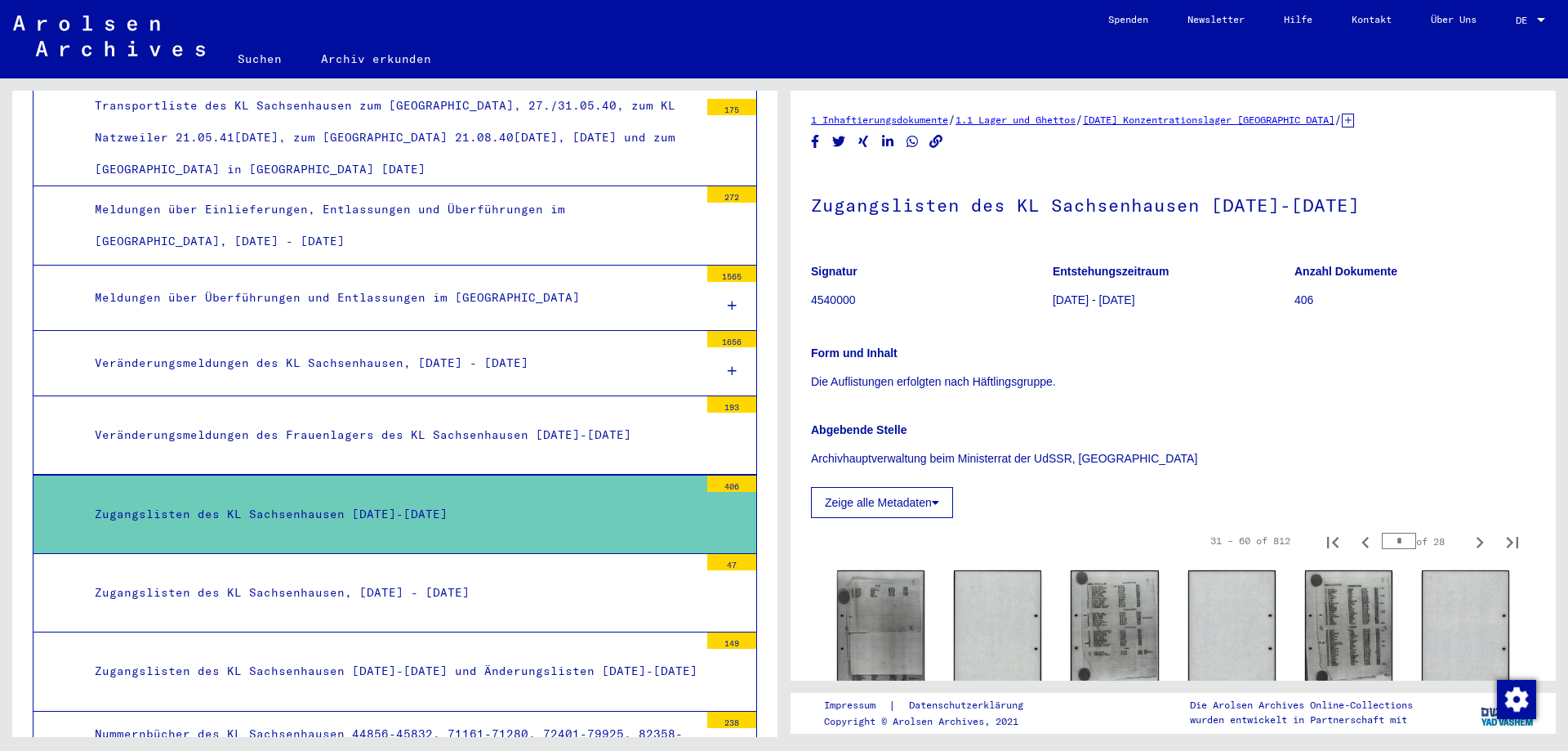
click at [600, 498] on div "Zugangslisten des KL Sachsenhausen [DATE]-[DATE]" at bounding box center [391, 514] width 617 height 31
